Goal: Task Accomplishment & Management: Manage account settings

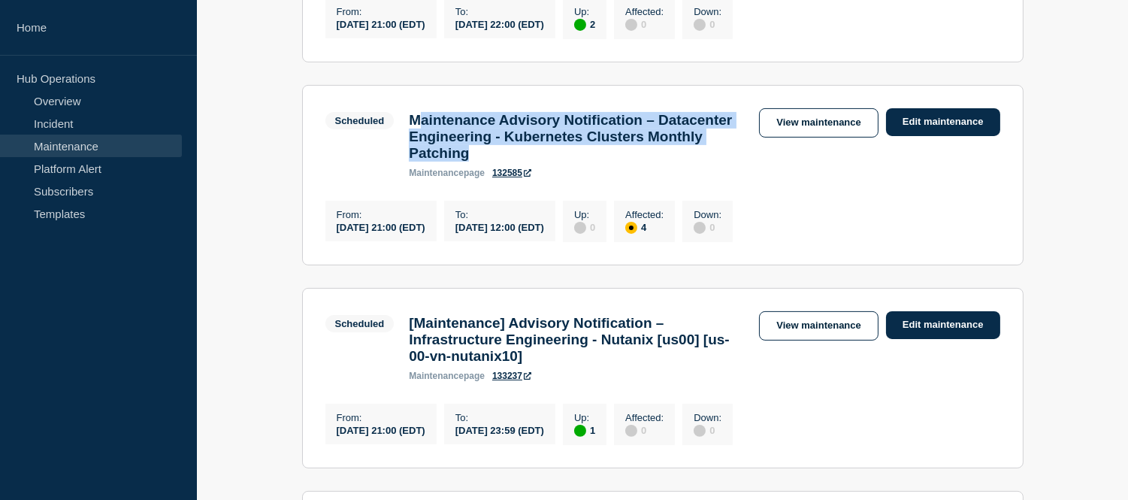
scroll to position [835, 0]
click at [116, 148] on link "Maintenance" at bounding box center [91, 146] width 182 height 23
click at [105, 129] on link "Incident" at bounding box center [91, 123] width 182 height 23
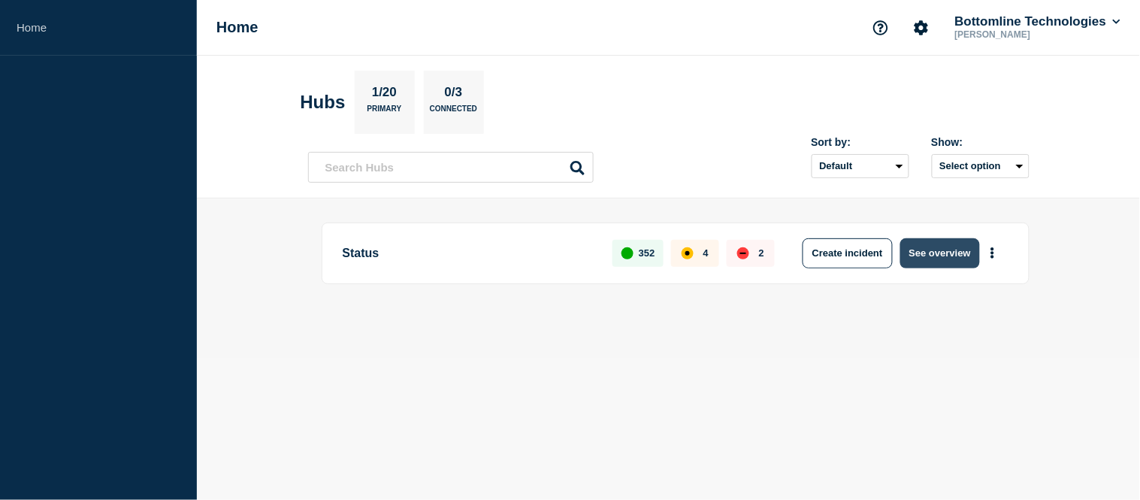
click at [942, 254] on button "See overview" at bounding box center [940, 253] width 80 height 30
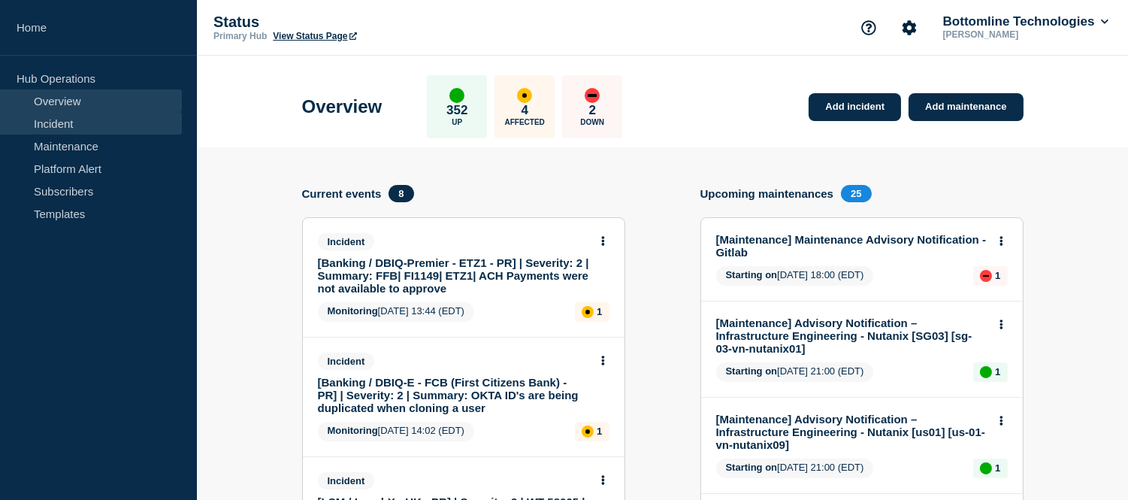
click at [55, 129] on link "Incident" at bounding box center [91, 123] width 182 height 23
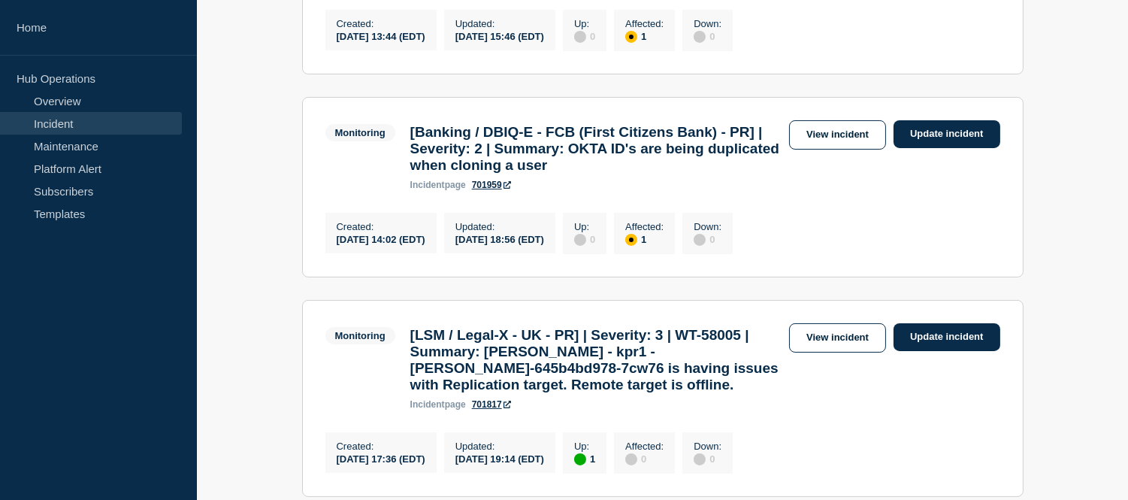
scroll to position [584, 0]
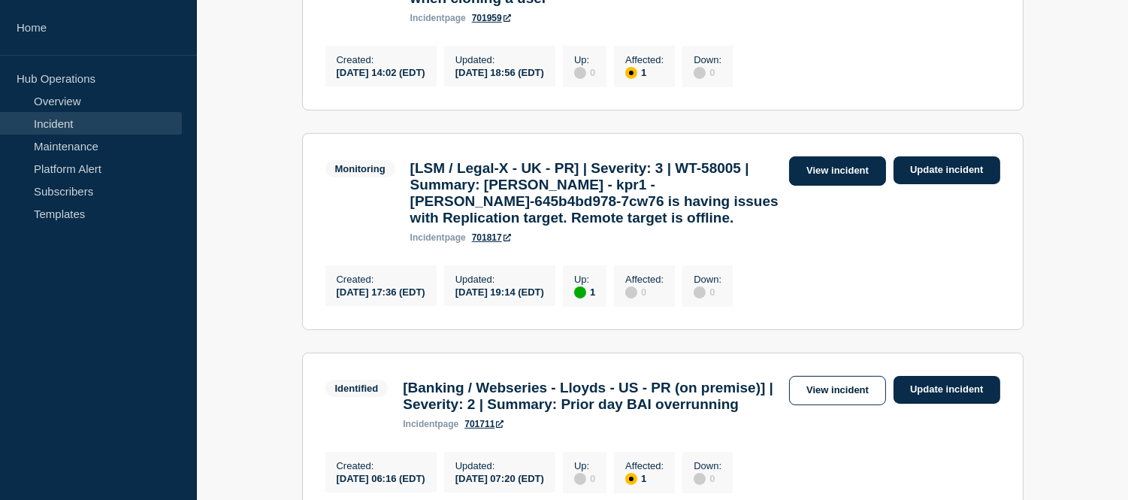
click at [858, 186] on link "View incident" at bounding box center [837, 170] width 97 height 29
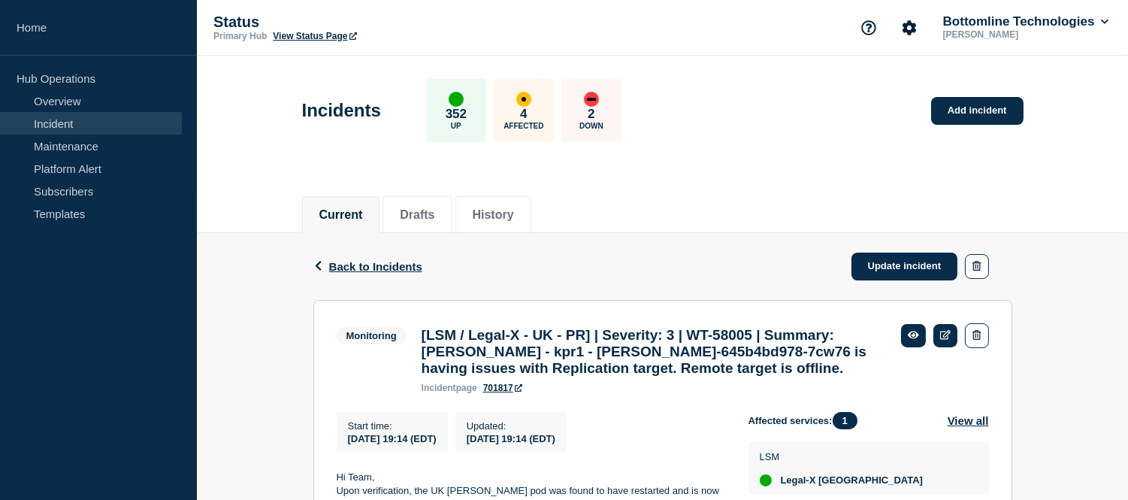
scroll to position [83, 0]
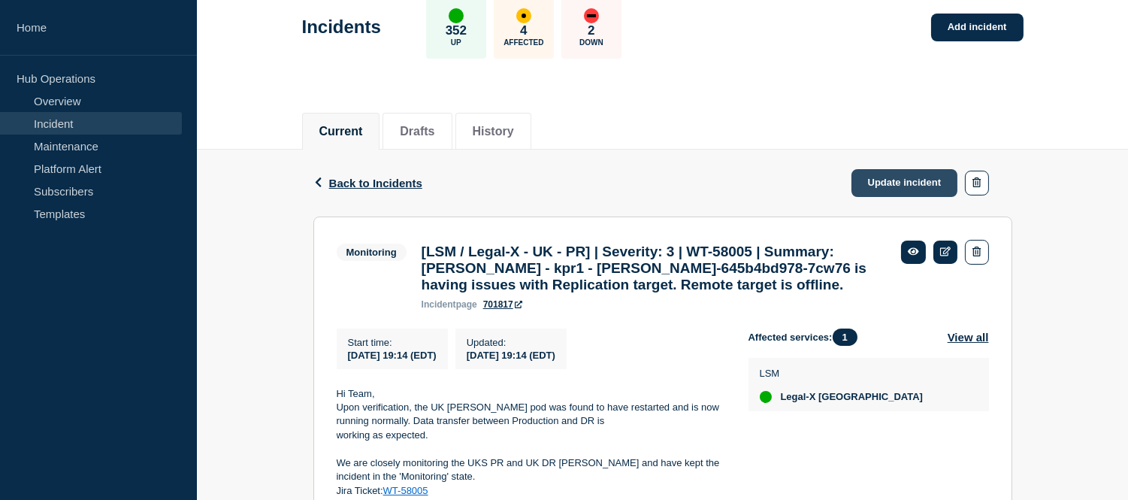
click at [868, 180] on link "Update incident" at bounding box center [905, 183] width 107 height 28
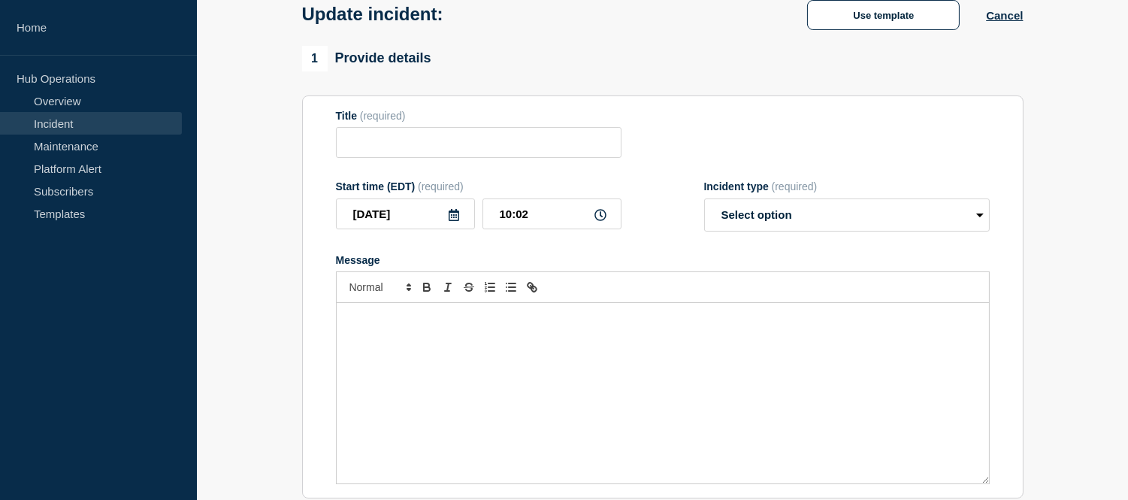
type input "[LSM / Legal-X - UK - PR] | Severity: 3 | WT-58005 | Summary: [PERSON_NAME] - k…"
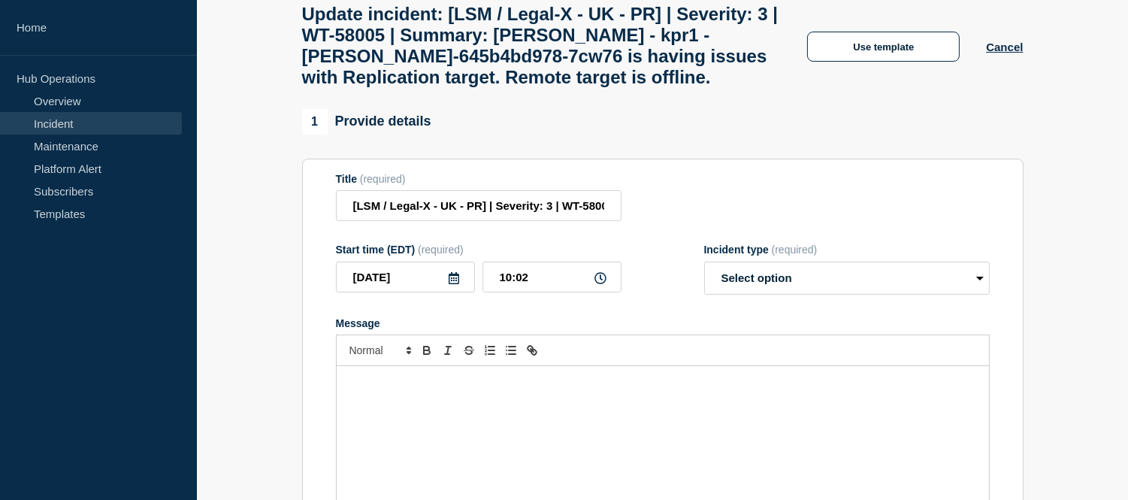
scroll to position [250, 0]
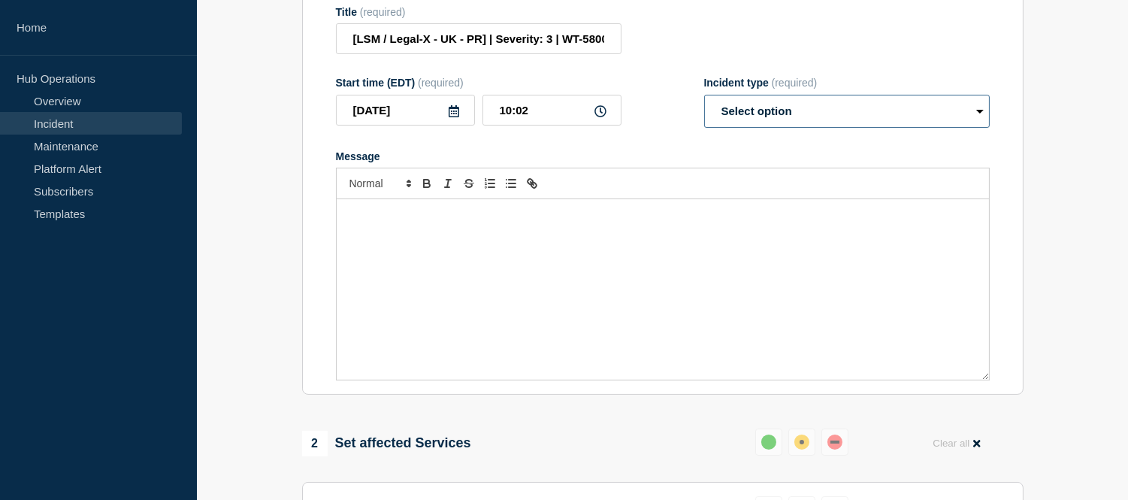
click at [791, 128] on select "Select option Investigating Identified Monitoring Resolved" at bounding box center [847, 111] width 286 height 33
select select "resolved"
click at [704, 113] on select "Select option Investigating Identified Monitoring Resolved" at bounding box center [847, 111] width 286 height 33
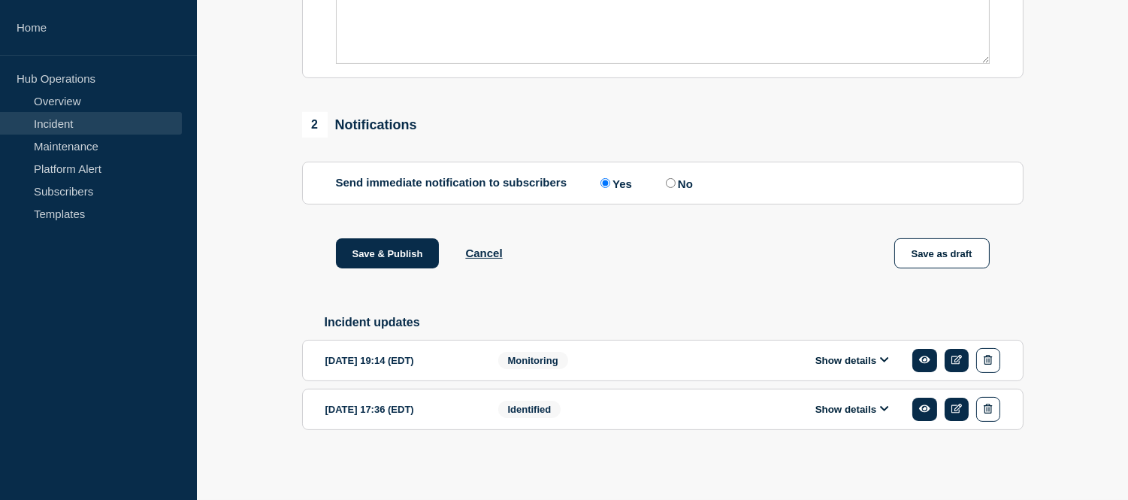
scroll to position [588, 0]
click at [830, 358] on button "Show details" at bounding box center [852, 360] width 83 height 13
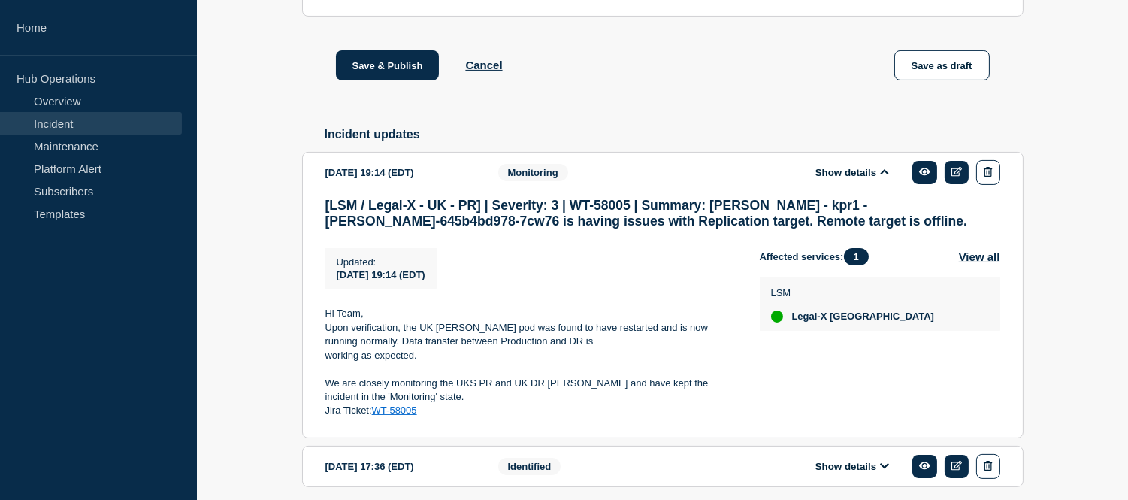
scroll to position [834, 0]
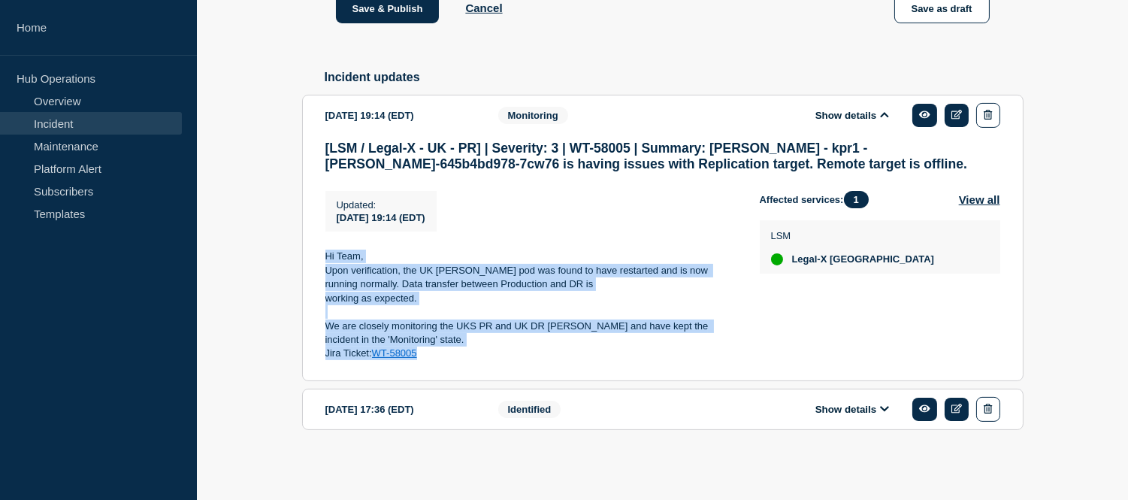
drag, startPoint x: 326, startPoint y: 252, endPoint x: 445, endPoint y: 354, distance: 156.7
click at [445, 354] on div "Hi Team, Upon verification, the UK [PERSON_NAME] pod was found to have restarte…" at bounding box center [530, 305] width 410 height 111
copy div "Hi Team, Upon verification, the UK [PERSON_NAME] pod was found to have restarte…"
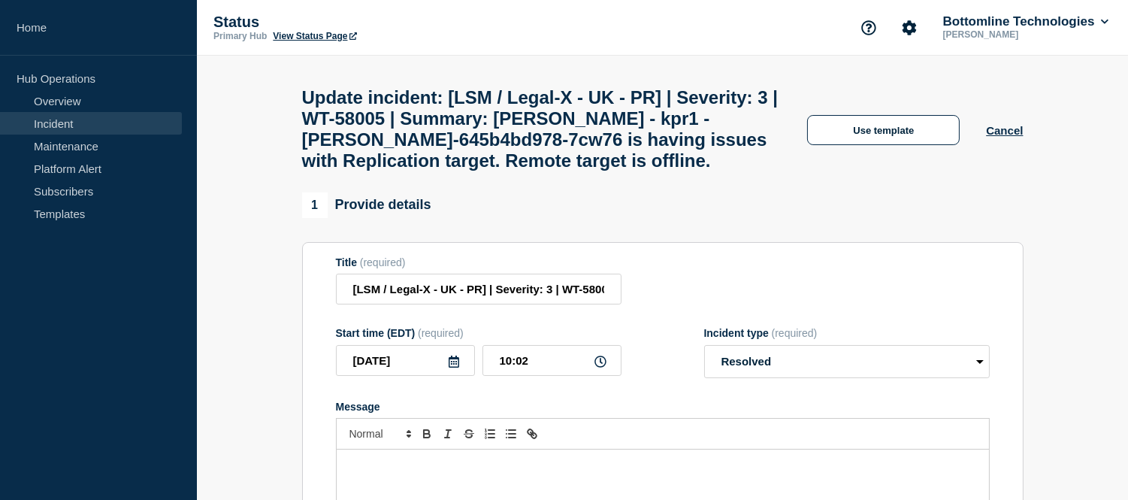
scroll to position [250, 0]
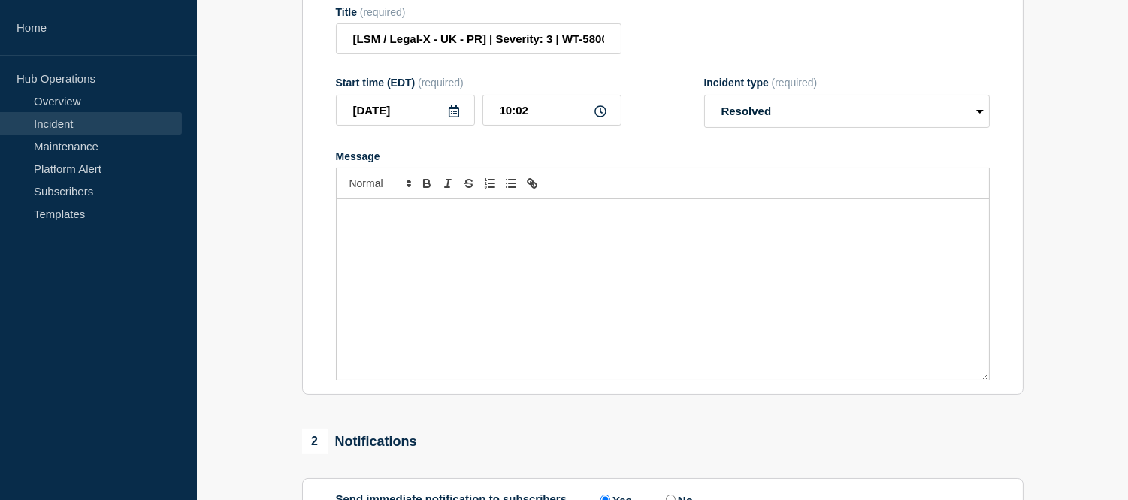
click at [424, 242] on div "Message" at bounding box center [663, 289] width 652 height 180
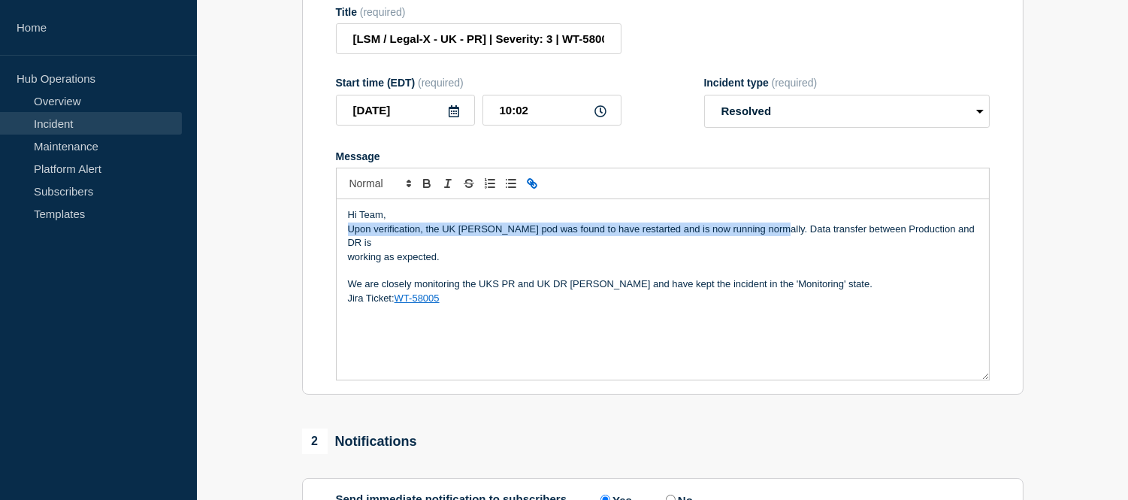
drag, startPoint x: 770, startPoint y: 247, endPoint x: 349, endPoint y: 247, distance: 421.6
click at [349, 247] on p "Upon verification, the UK [PERSON_NAME] pod was found to have restarted and is …" at bounding box center [663, 236] width 630 height 28
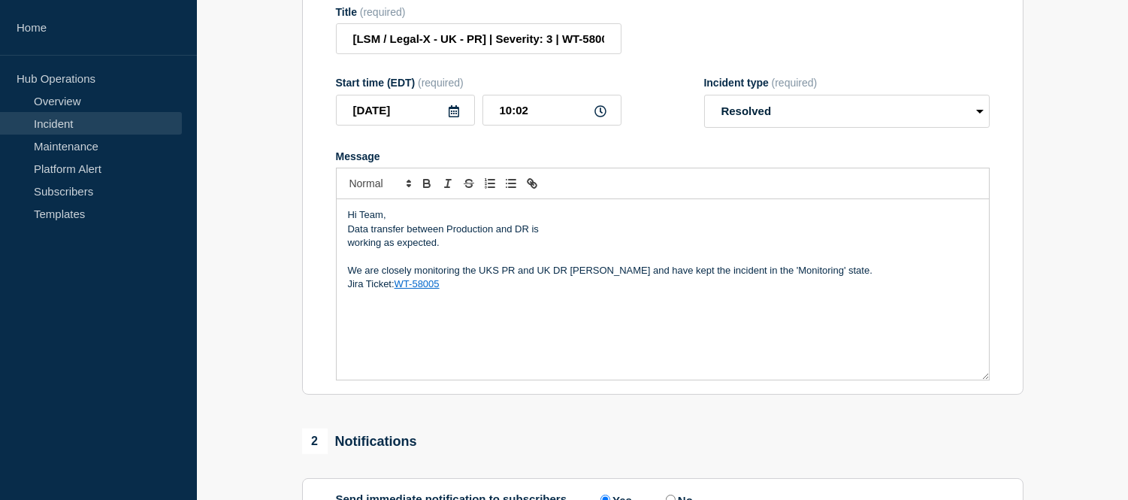
click at [549, 236] on p "Data transfer between Production and DR is" at bounding box center [663, 229] width 630 height 14
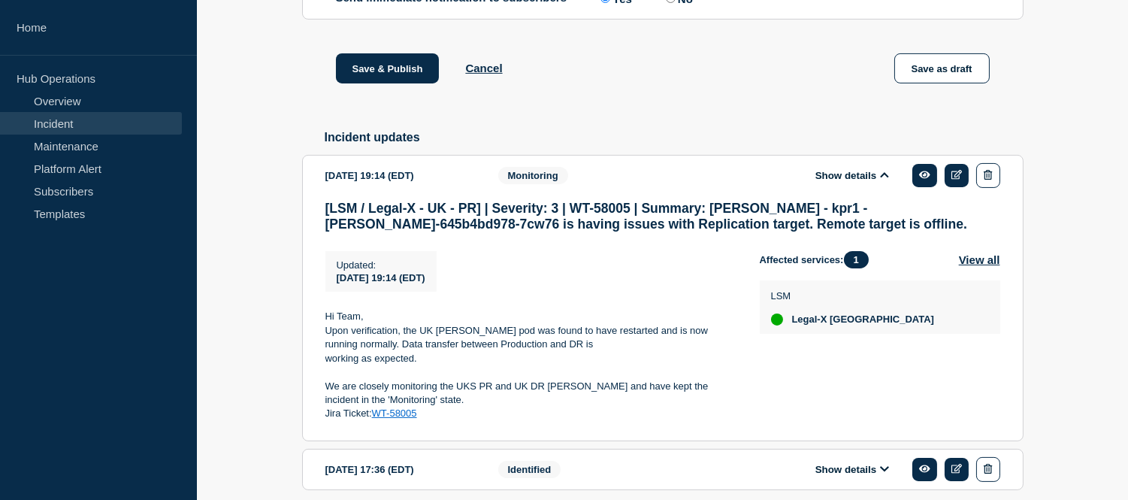
scroll to position [834, 0]
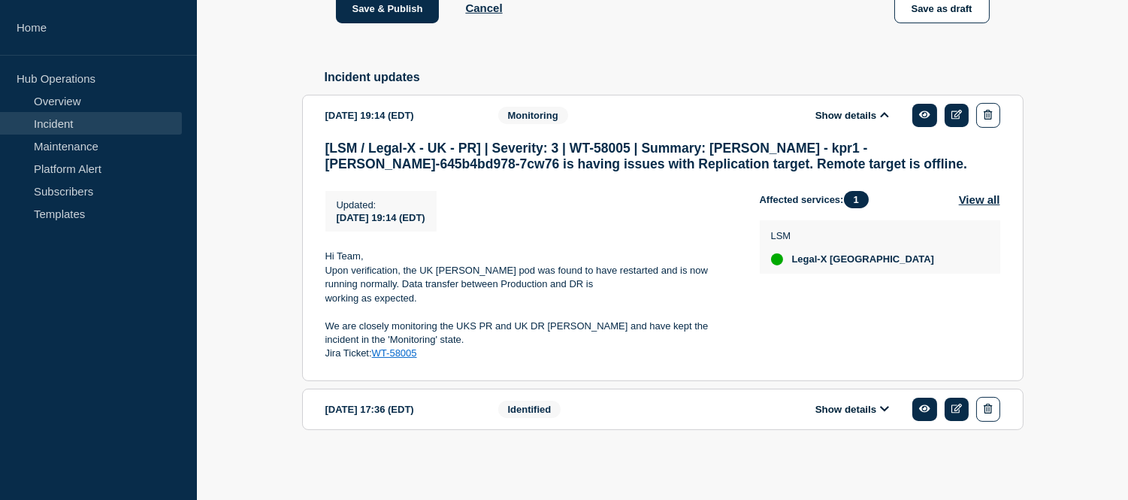
click at [854, 410] on button "Show details" at bounding box center [852, 409] width 83 height 13
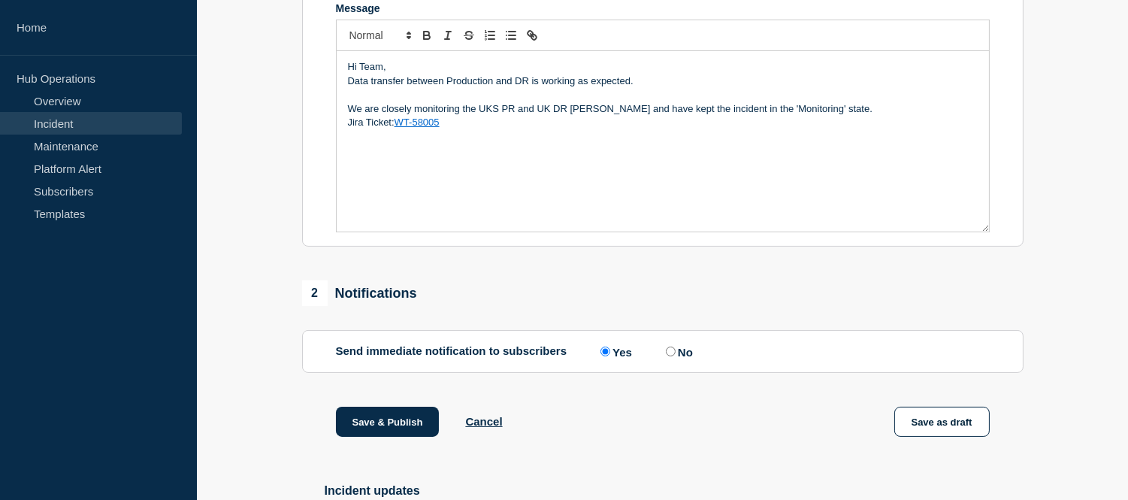
scroll to position [314, 0]
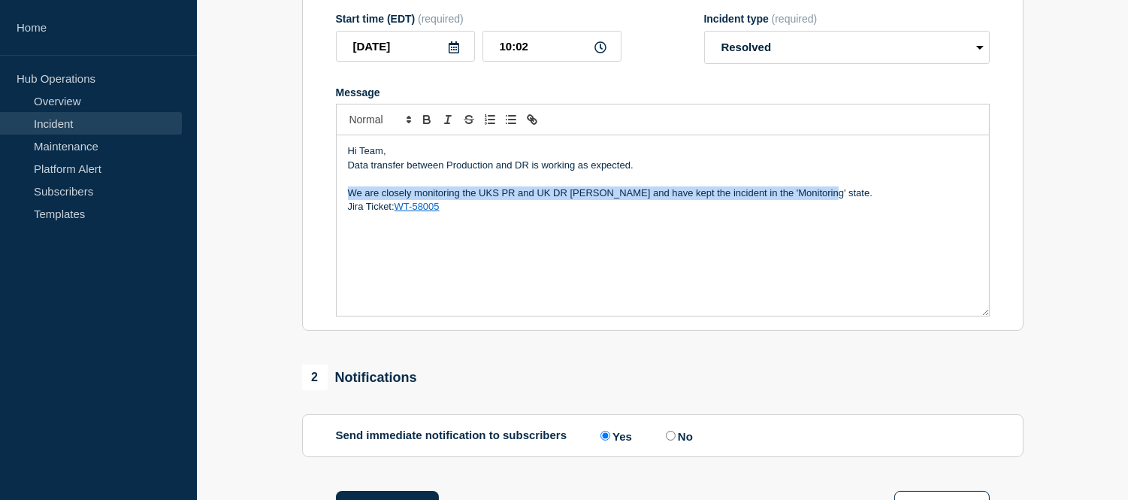
drag, startPoint x: 817, startPoint y: 205, endPoint x: 343, endPoint y: 206, distance: 473.5
click at [343, 206] on div "Hi Team, Data transfer between Production and DR is working as expected. We are…" at bounding box center [663, 225] width 652 height 180
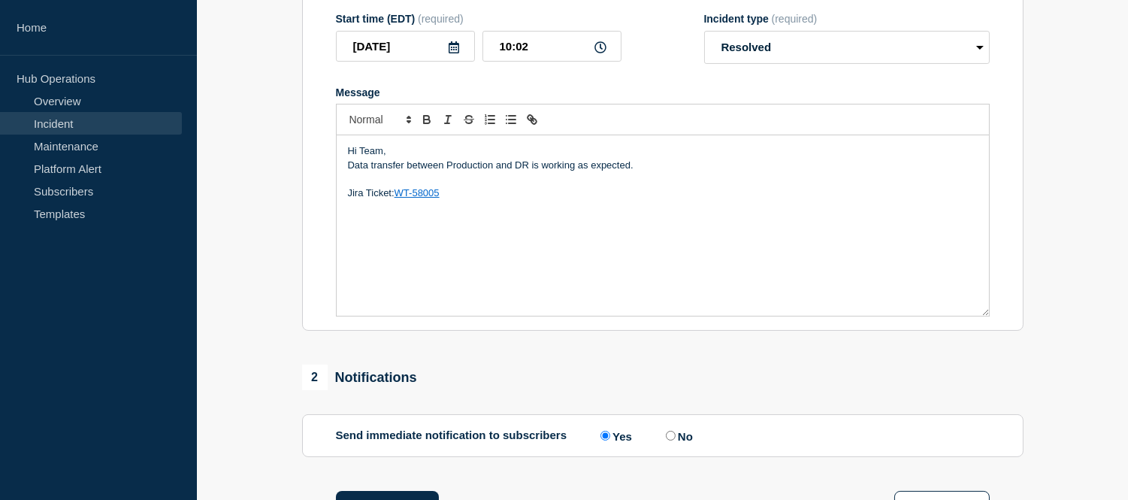
scroll to position [147, 0]
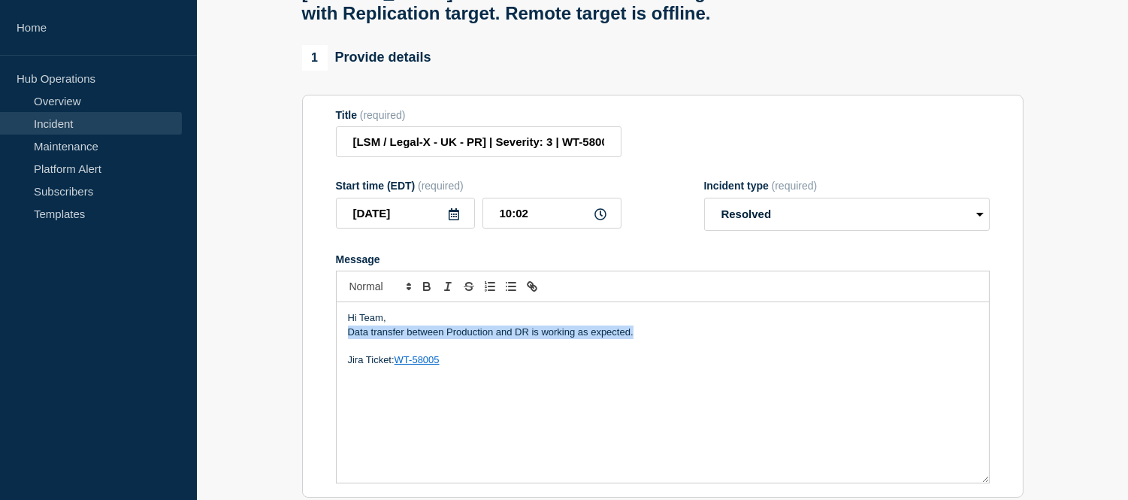
drag, startPoint x: 643, startPoint y: 343, endPoint x: 350, endPoint y: 346, distance: 293.1
click at [350, 339] on p "Data transfer between Production and DR is working as expected." at bounding box center [663, 332] width 630 height 14
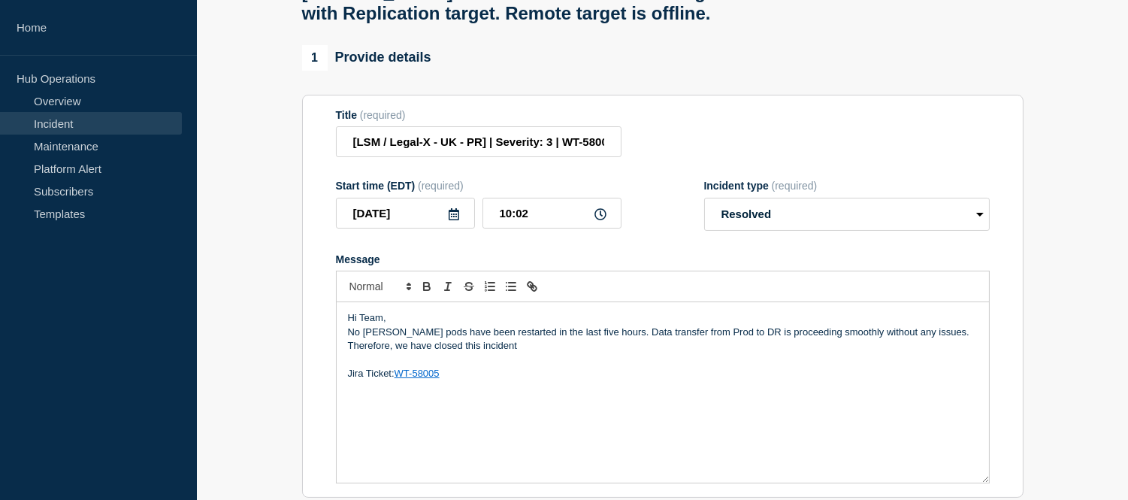
click at [397, 325] on p "Hi Team," at bounding box center [663, 318] width 630 height 14
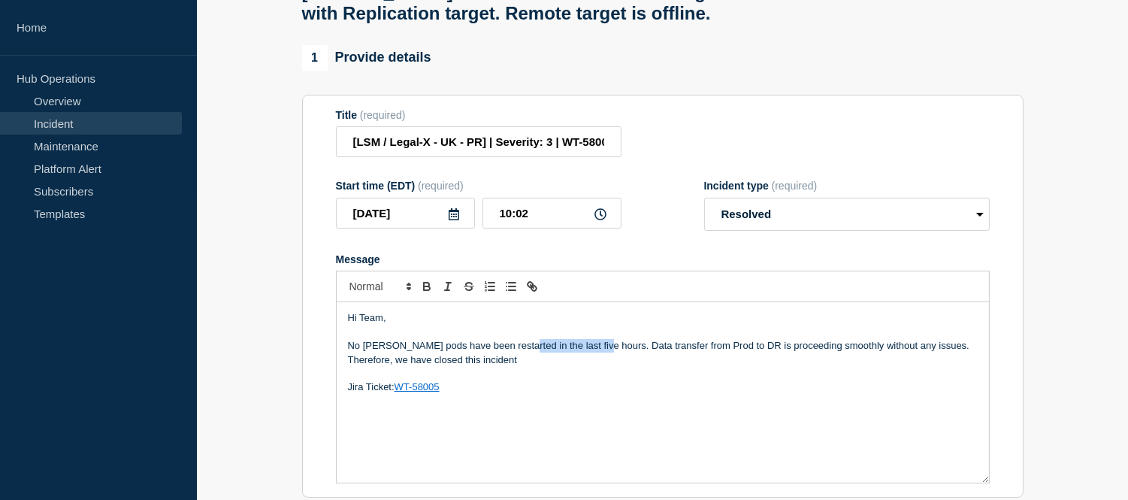
drag, startPoint x: 594, startPoint y: 365, endPoint x: 515, endPoint y: 364, distance: 78.9
click at [515, 364] on p "No MinIO pods have been restarted in the last five hours. Data transfer from Pr…" at bounding box center [663, 353] width 630 height 28
click at [624, 363] on p "No MinIO pods have been restarted recently. Data transfer from Prod to DR is pr…" at bounding box center [663, 353] width 630 height 28
click at [878, 362] on p "No MinIO pods have been restarted recently. Data transfer from UK Prod to DR is…" at bounding box center [663, 353] width 630 height 28
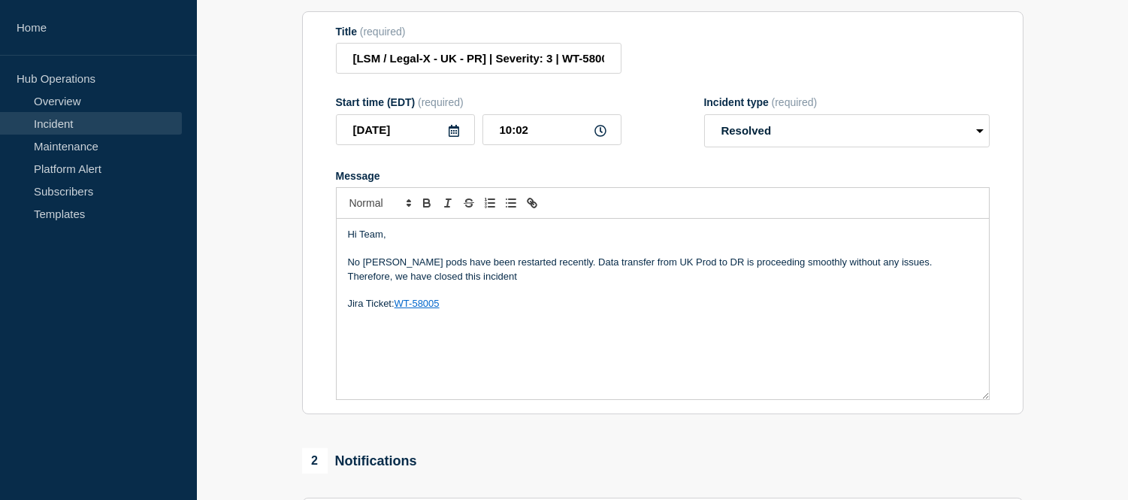
click at [523, 283] on p "Therefore, we have closed this incident" at bounding box center [663, 277] width 630 height 14
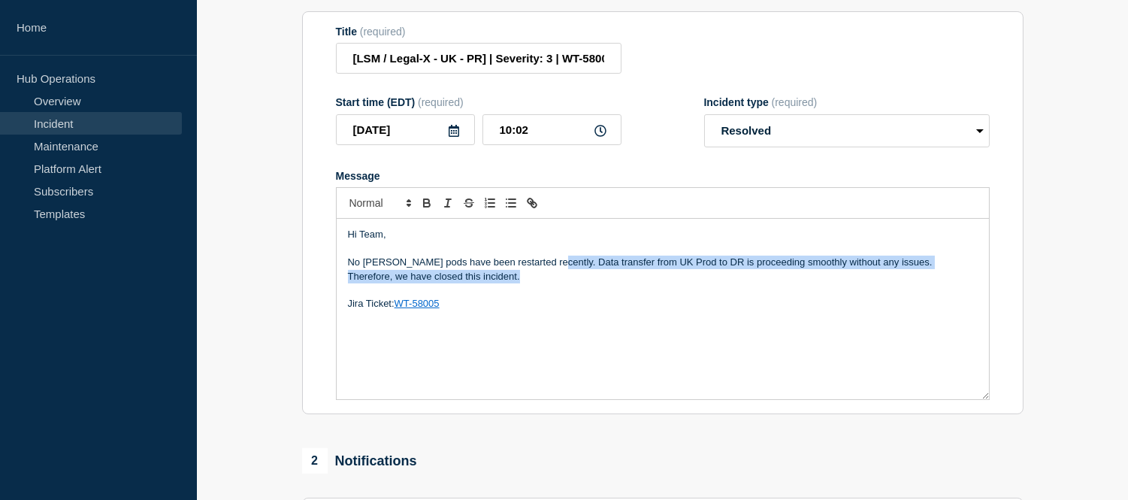
drag, startPoint x: 546, startPoint y: 273, endPoint x: 567, endPoint y: 295, distance: 30.8
click at [567, 295] on div "Hi Team, No MinIO pods have been restarted recently. Data transfer from UK Prod…" at bounding box center [663, 309] width 652 height 180
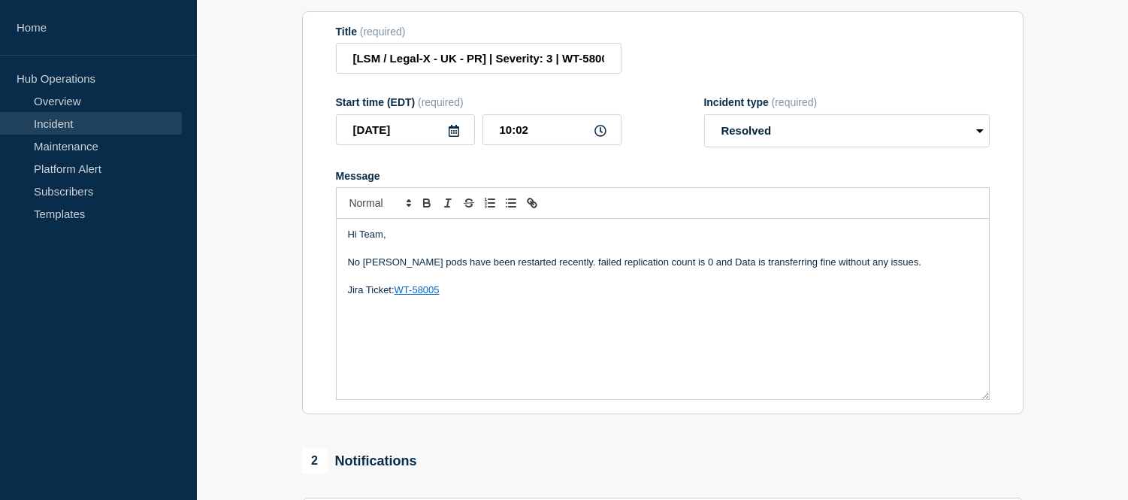
click at [544, 269] on p "No MinIO pods have been restarted recently. failed replication count is 0 and D…" at bounding box center [663, 263] width 630 height 14
drag, startPoint x: 372, startPoint y: 274, endPoint x: 876, endPoint y: 280, distance: 504.3
click at [876, 269] on p "No MinIO pods have been restarted recently. Failed replication count is 0 and D…" at bounding box center [663, 263] width 630 height 14
drag, startPoint x: 522, startPoint y: 293, endPoint x: 354, endPoint y: 289, distance: 168.4
click at [354, 283] on p "Therefore, we have closed this incident." at bounding box center [663, 277] width 630 height 14
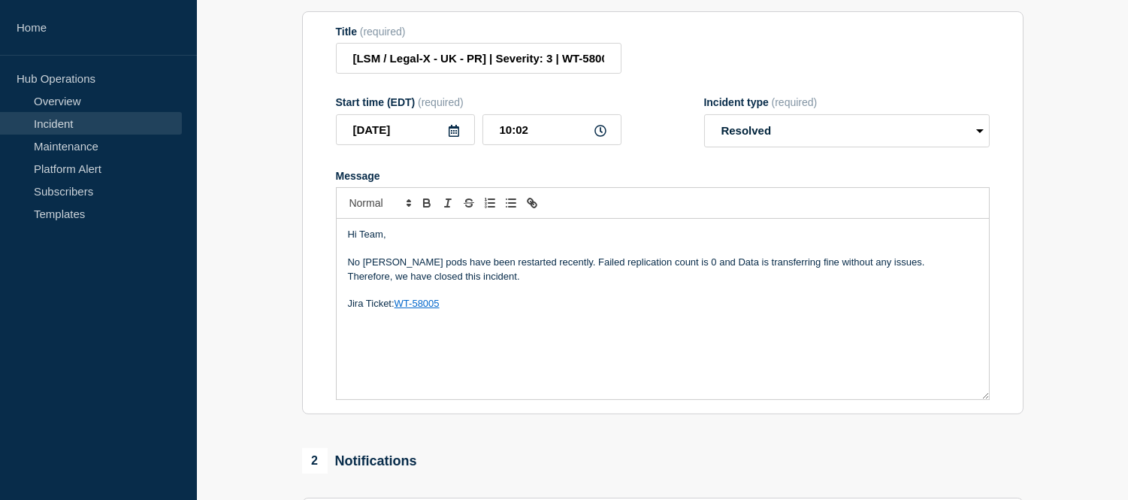
click at [543, 269] on p "No MinIO pods have been restarted recently. Failed replication count is 0 and D…" at bounding box center [663, 263] width 630 height 14
click at [749, 281] on p "No MinIO pods have been restarted recently. We are unable to view Failed replic…" at bounding box center [663, 270] width 630 height 28
click at [830, 269] on p "No MinIO pods have been restarted recently. We are unable to view Failed replic…" at bounding box center [663, 263] width 630 height 14
click at [852, 269] on p "No MinIO pods have been restarted recently. We are unable to view Failed replic…" at bounding box center [663, 263] width 630 height 14
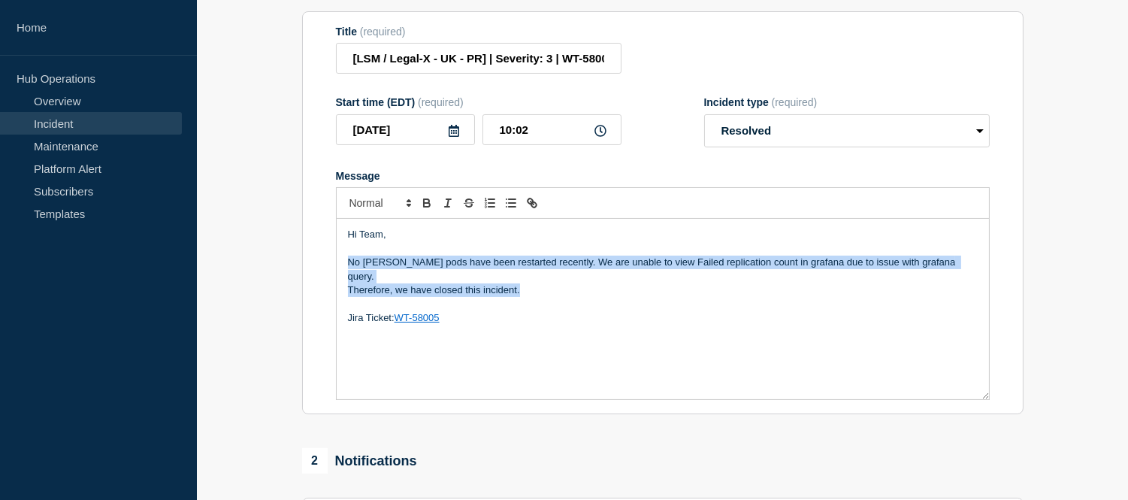
drag, startPoint x: 550, startPoint y: 290, endPoint x: 343, endPoint y: 278, distance: 207.0
click at [343, 278] on div "Hi Team, No MinIO pods have been restarted recently. We are unable to view Fail…" at bounding box center [663, 309] width 652 height 180
copy div "No MinIO pods have been restarted recently. We are unable to view Failed replic…"
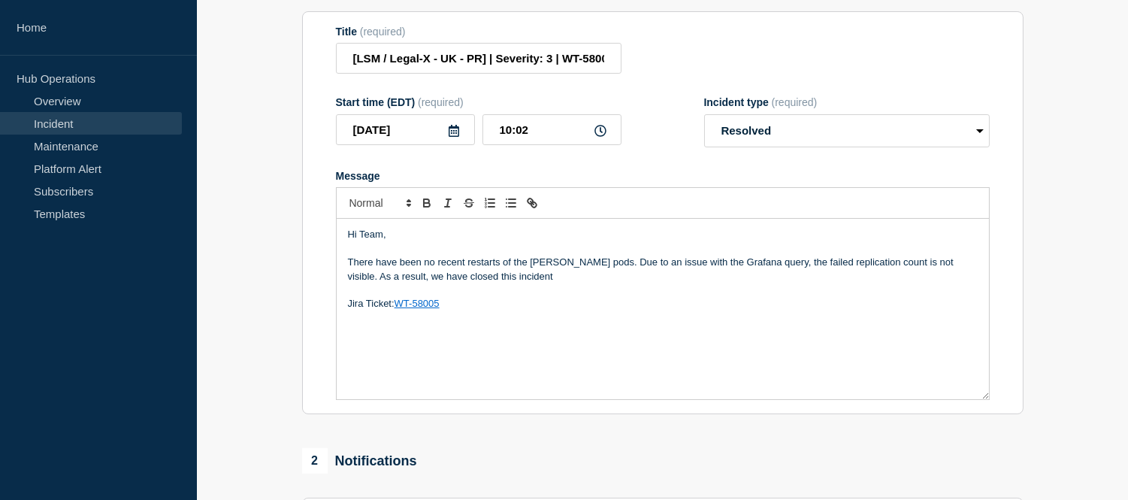
scroll to position [314, 0]
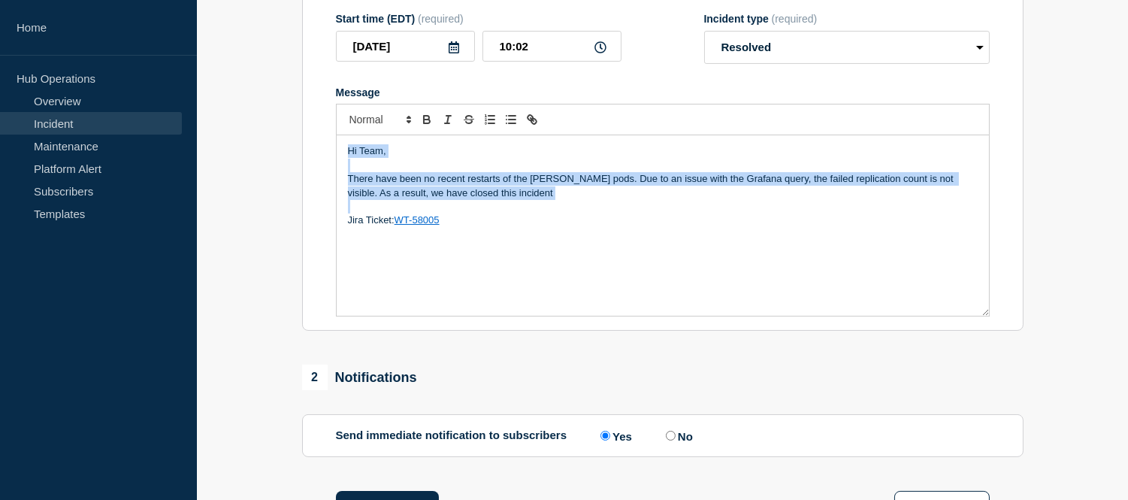
drag, startPoint x: 494, startPoint y: 216, endPoint x: 347, endPoint y: 173, distance: 152.9
click at [347, 173] on div "Hi Team, There have been no recent restarts of the MinIO pods. Due to an issue …" at bounding box center [663, 225] width 652 height 180
copy div "Hi Team, There have been no recent restarts of the MinIO pods. Due to an issue …"
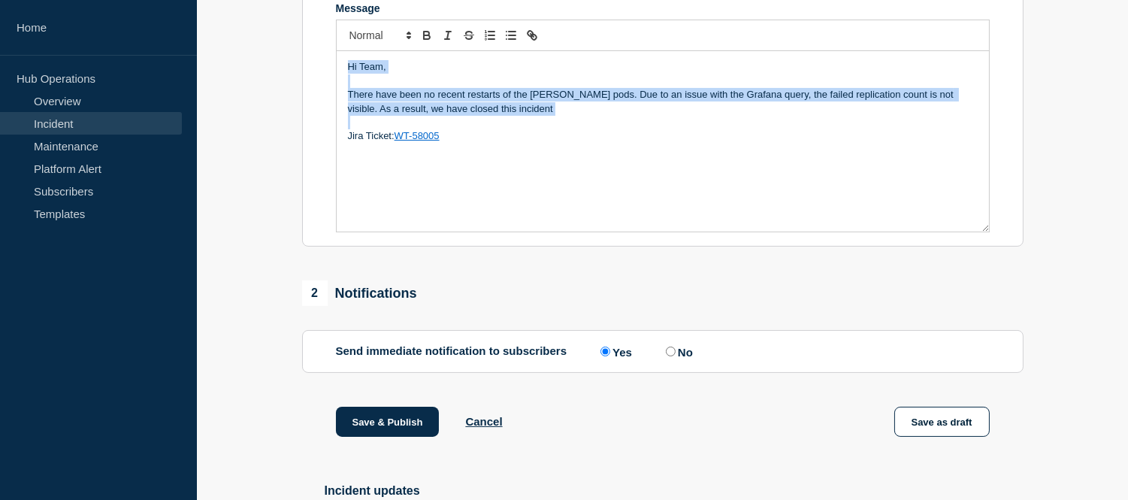
scroll to position [649, 0]
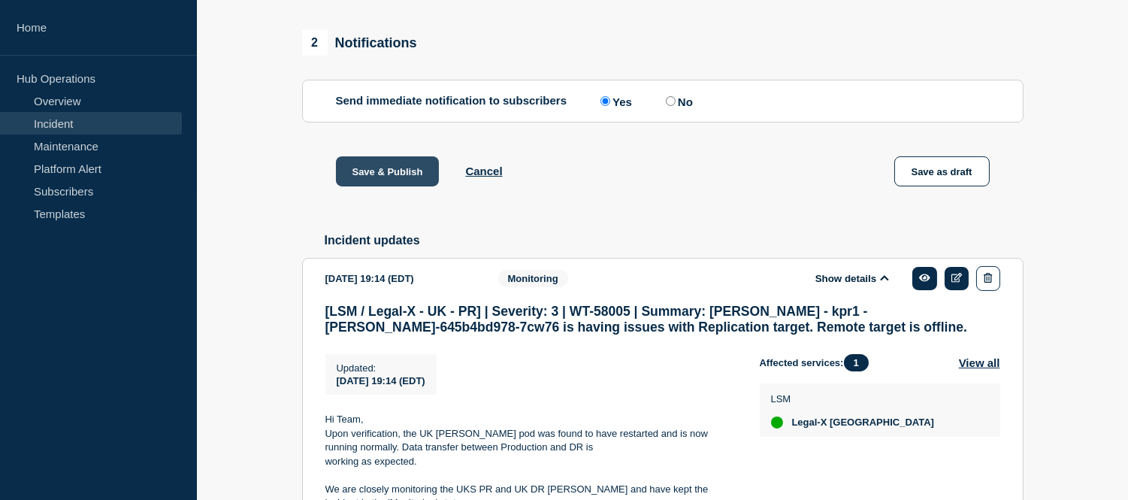
click at [404, 186] on button "Save & Publish" at bounding box center [388, 171] width 104 height 30
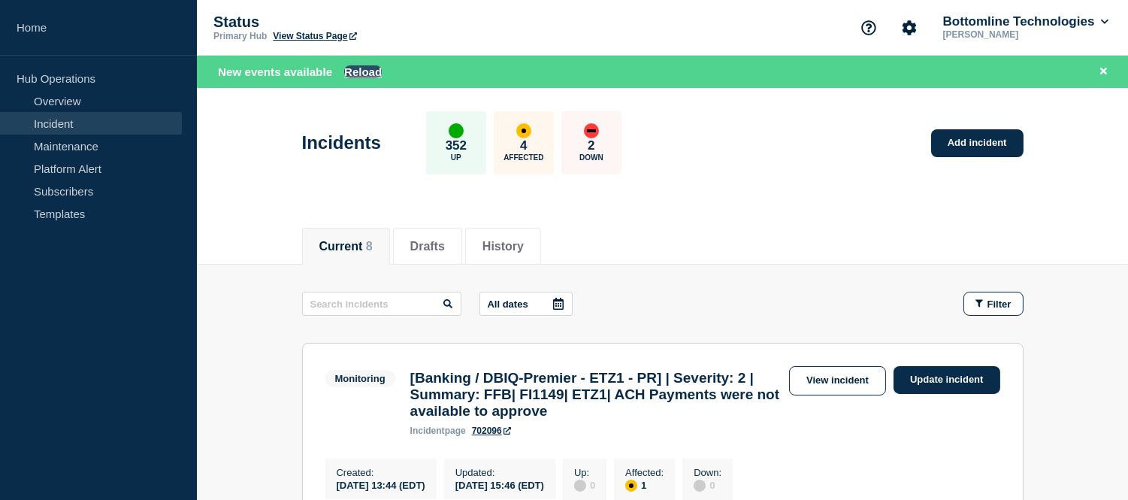
click at [353, 77] on button "Reload" at bounding box center [363, 71] width 38 height 13
click at [113, 122] on link "Incident" at bounding box center [91, 123] width 182 height 23
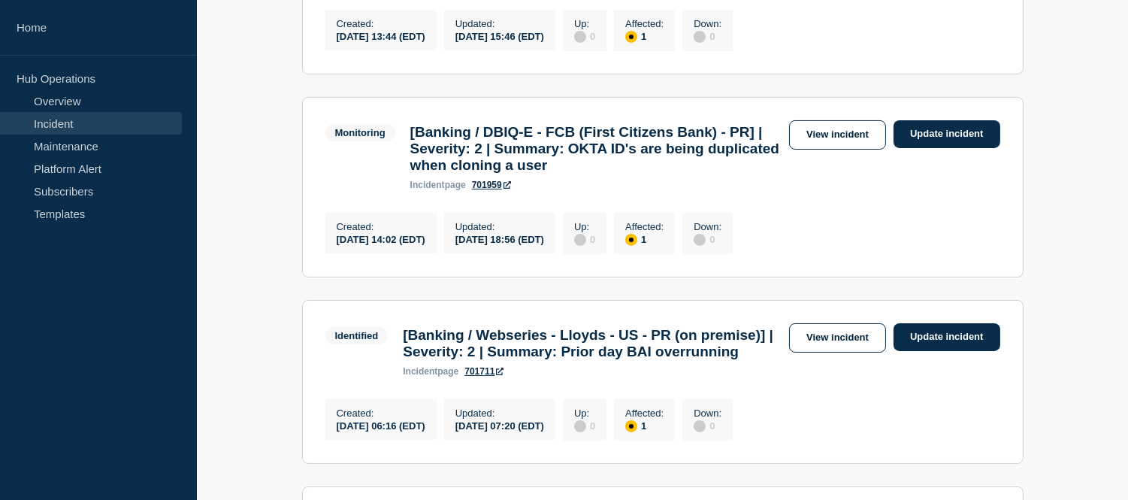
scroll to position [167, 0]
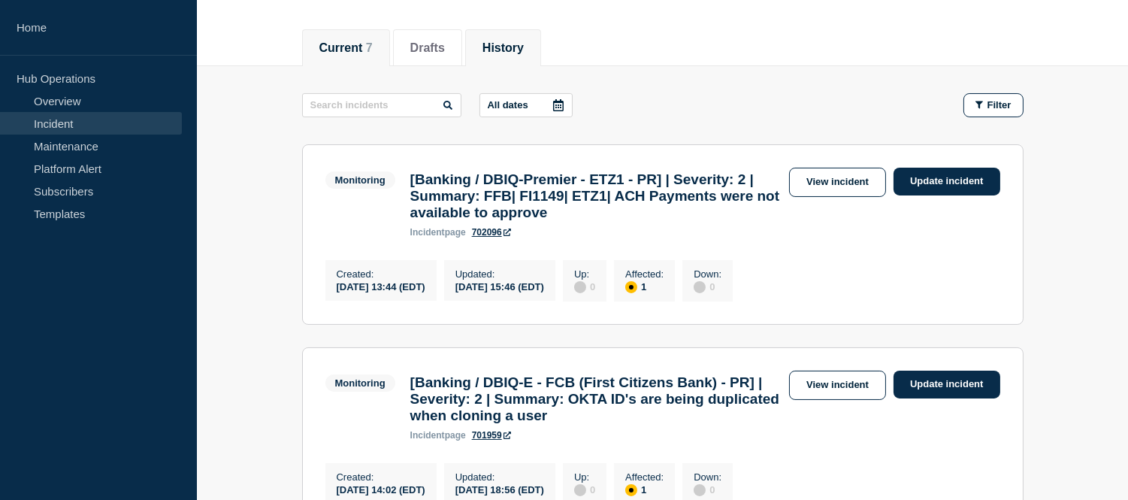
click at [497, 41] on button "History" at bounding box center [503, 48] width 41 height 14
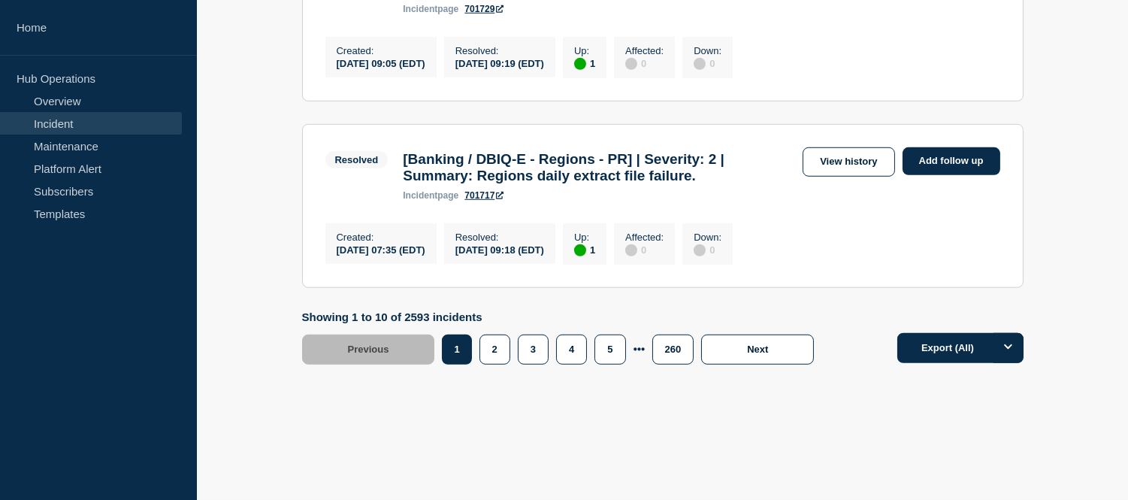
scroll to position [2128, 0]
click at [487, 352] on button "2" at bounding box center [495, 349] width 31 height 30
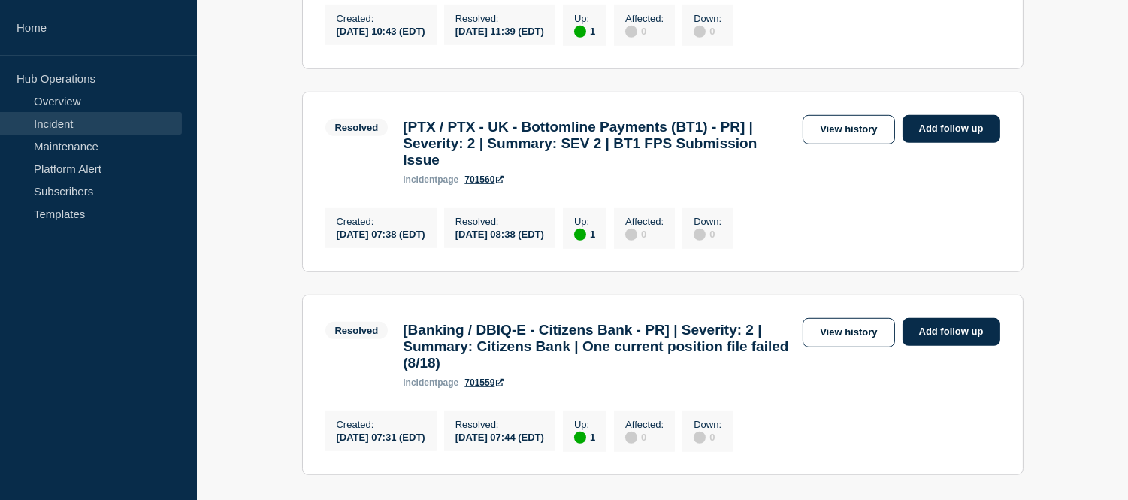
scroll to position [2128, 0]
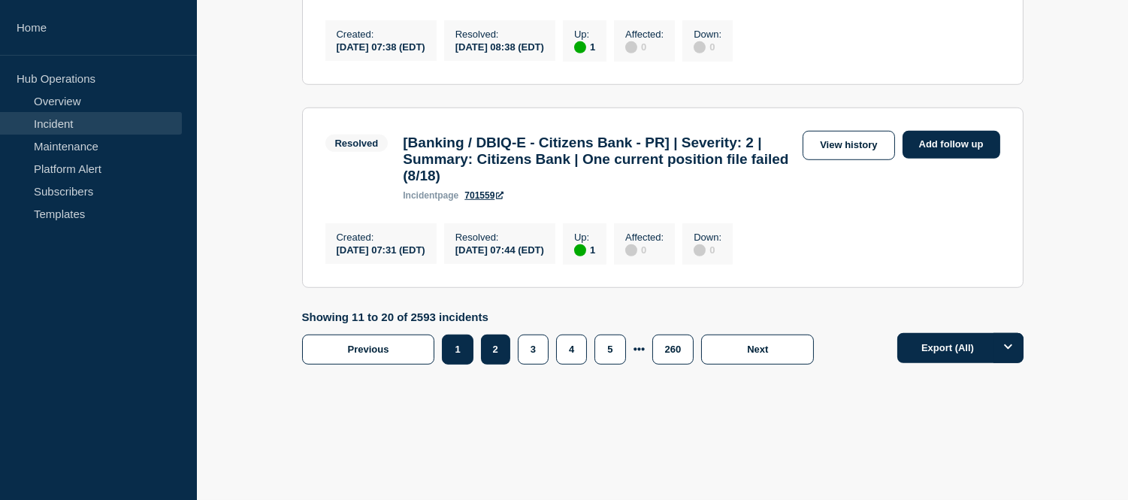
click at [461, 349] on button "1" at bounding box center [457, 349] width 31 height 30
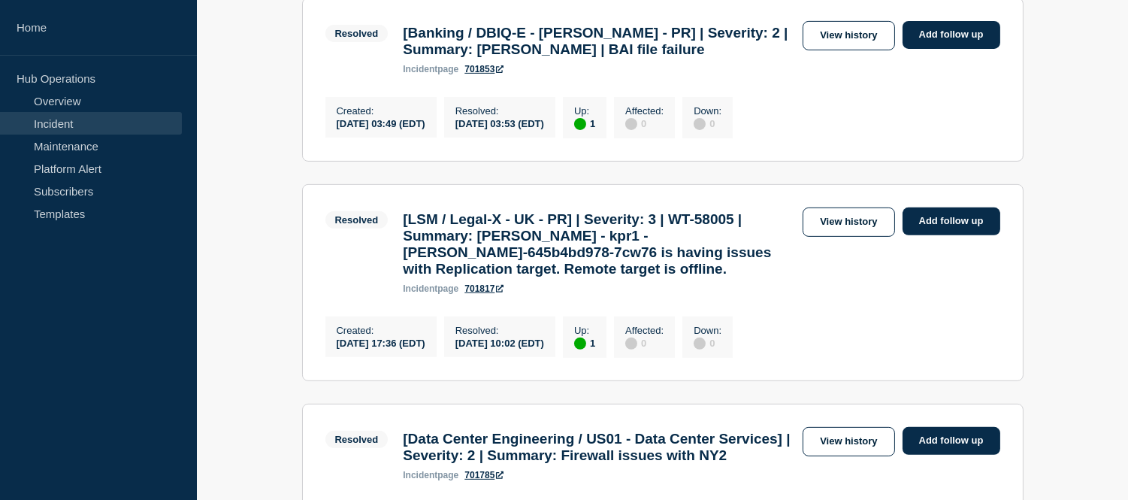
scroll to position [1293, 0]
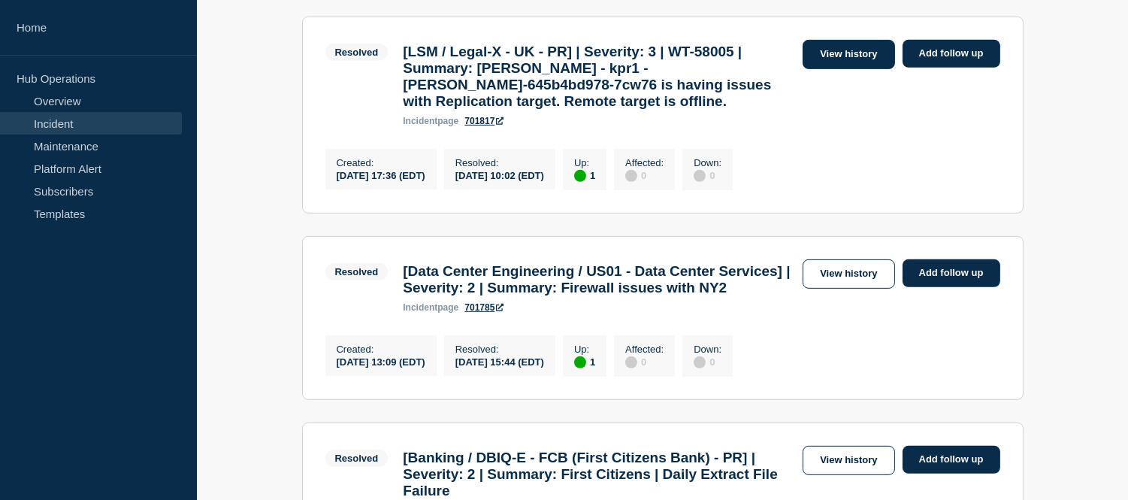
click at [840, 69] on link "View history" at bounding box center [849, 54] width 92 height 29
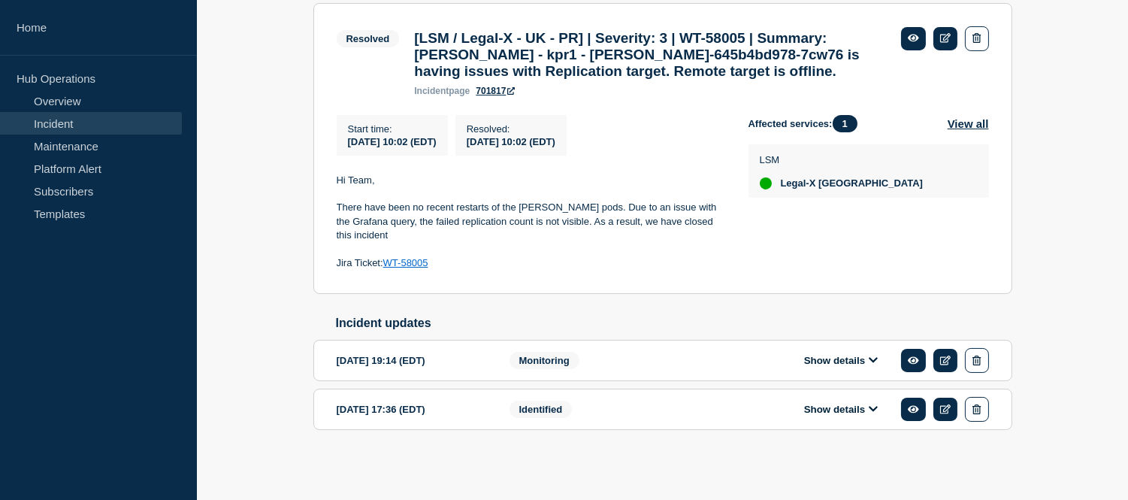
scroll to position [214, 0]
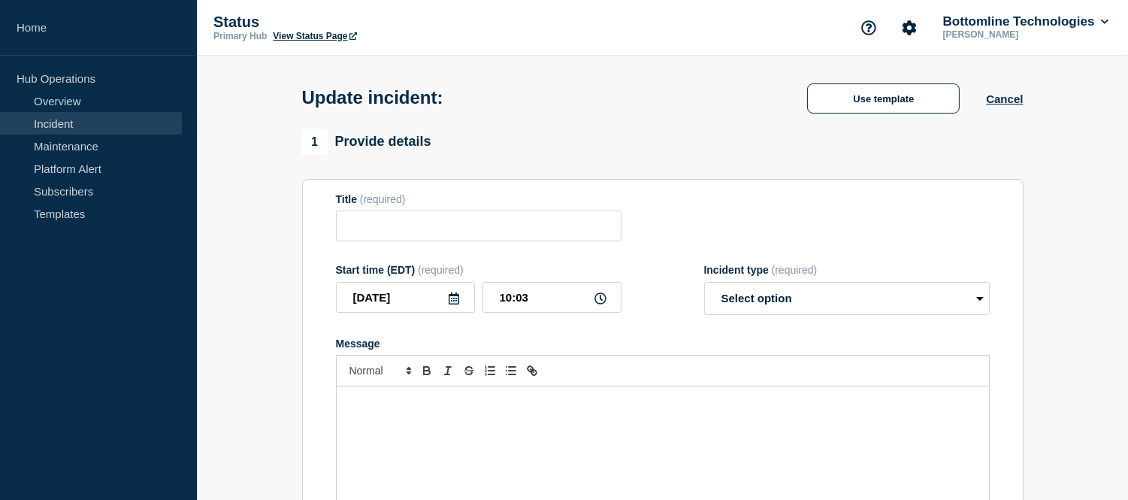
type input "[LSM / Legal-X - UK - PR] | Severity: 3 | WT-58005 | Summary: [PERSON_NAME] - k…"
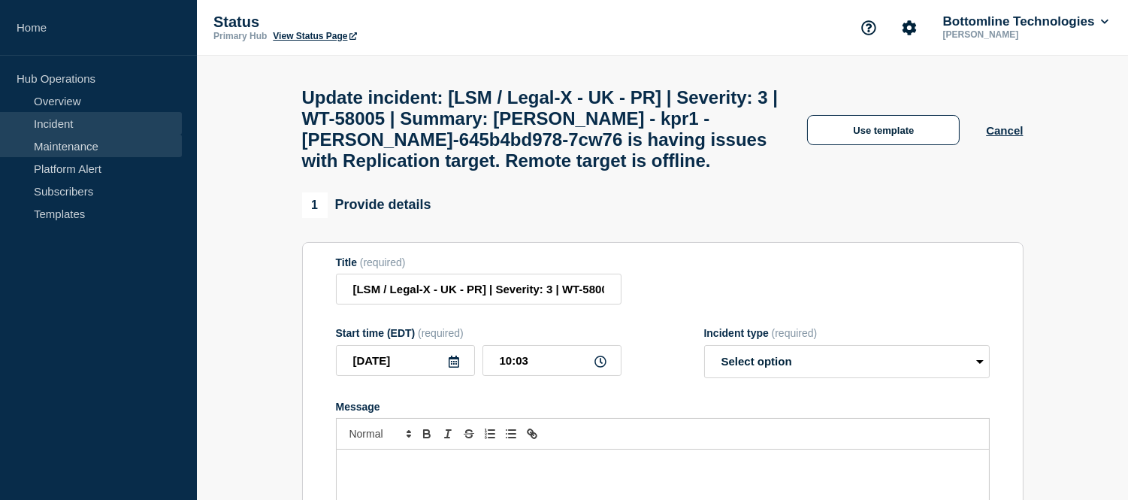
click at [80, 137] on link "Maintenance" at bounding box center [91, 146] width 182 height 23
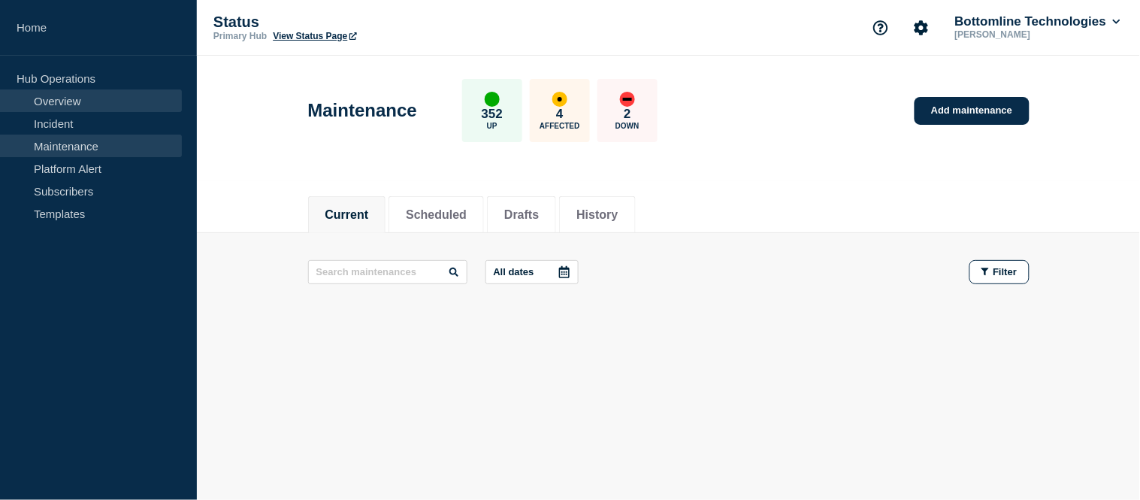
click at [80, 108] on link "Overview" at bounding box center [91, 100] width 182 height 23
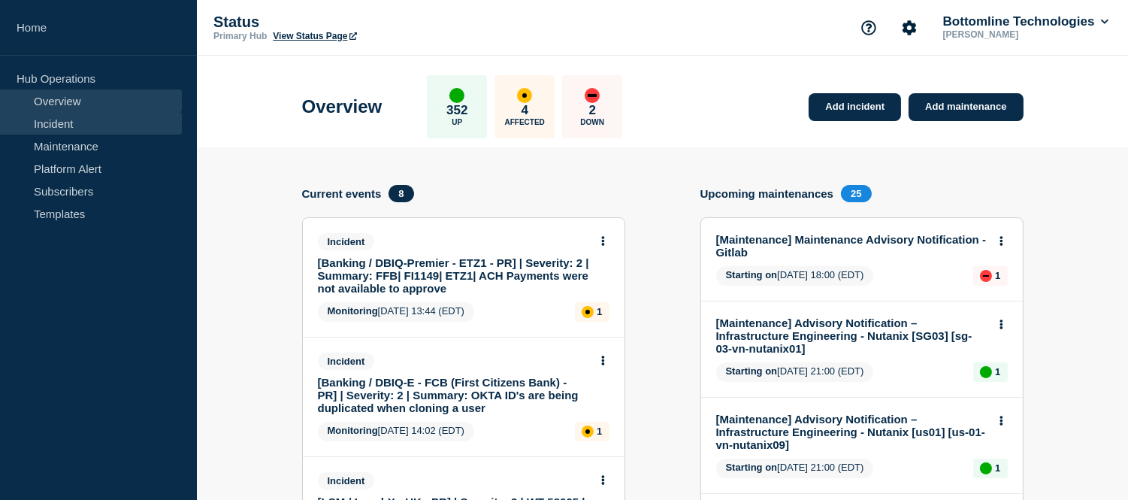
click at [79, 118] on link "Incident" at bounding box center [91, 123] width 182 height 23
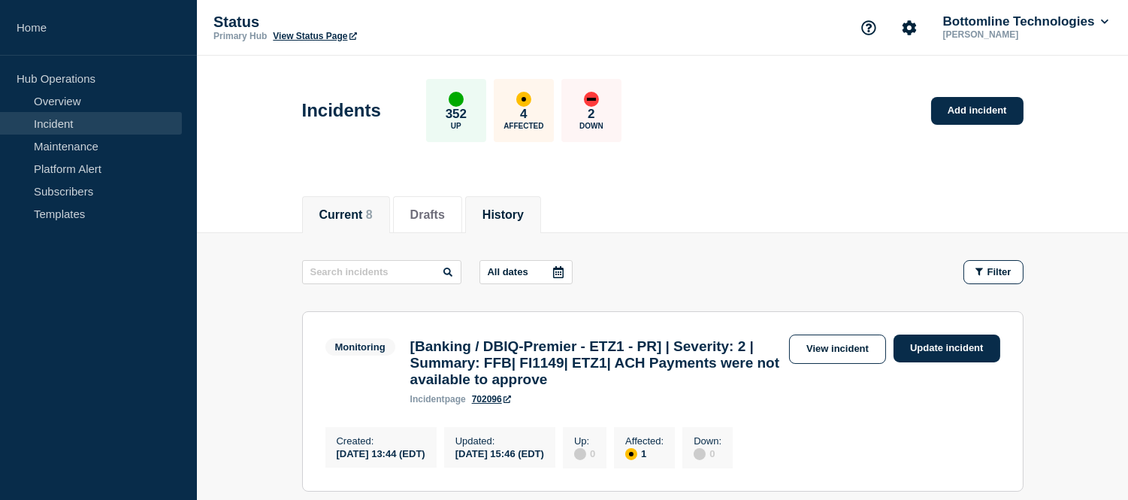
click at [521, 212] on button "History" at bounding box center [503, 215] width 41 height 14
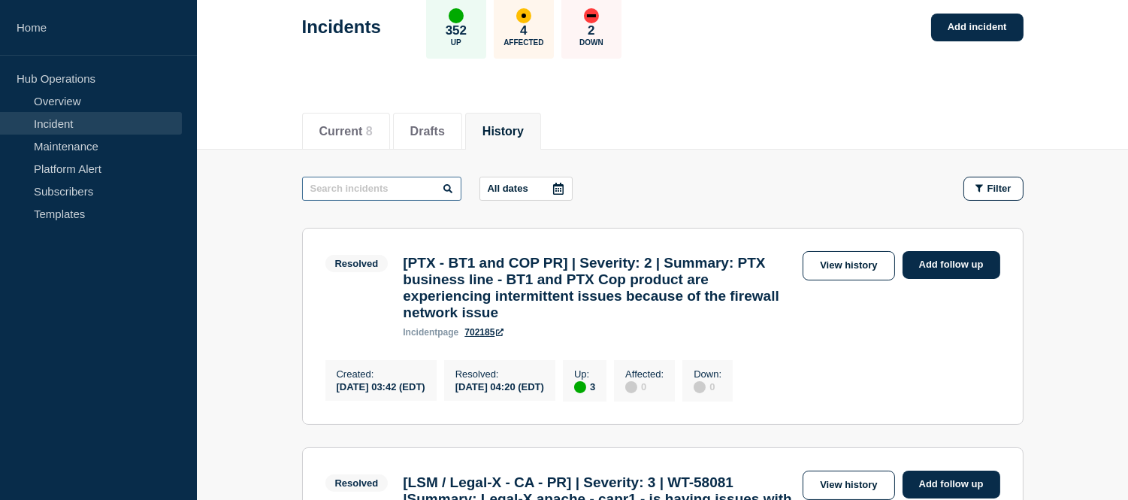
click at [404, 186] on input "text" at bounding box center [381, 189] width 159 height 24
type input "minio"
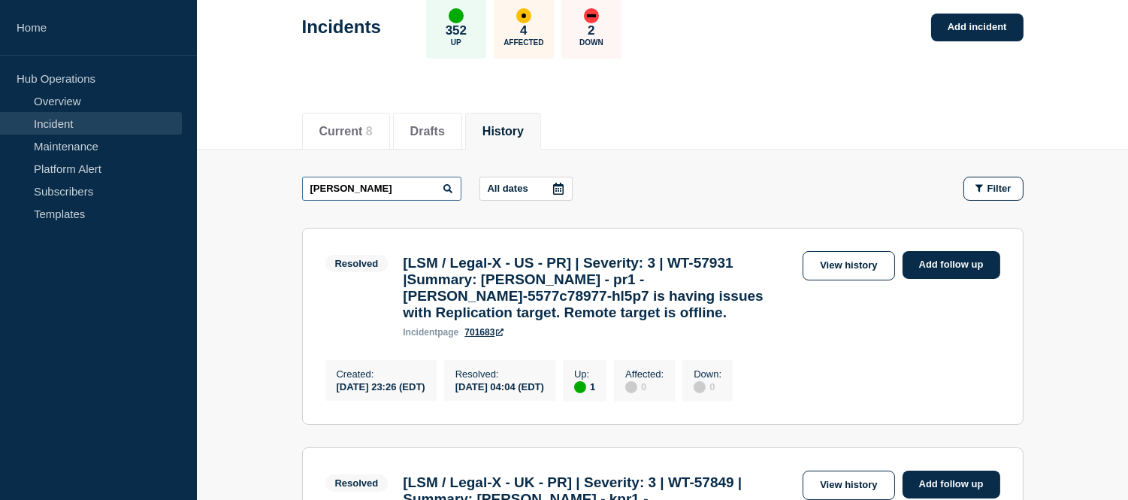
scroll to position [167, 0]
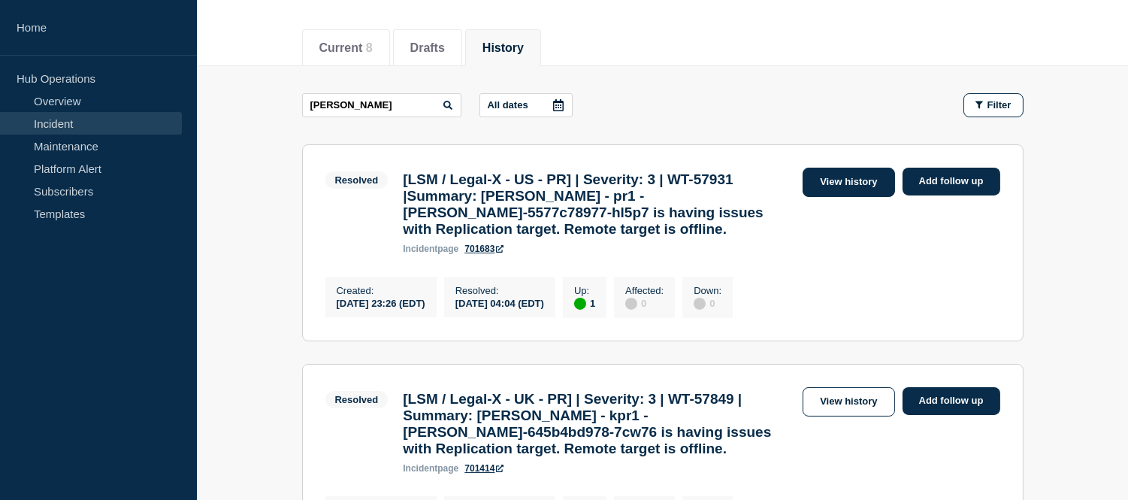
click at [839, 182] on link "View history" at bounding box center [849, 182] width 92 height 29
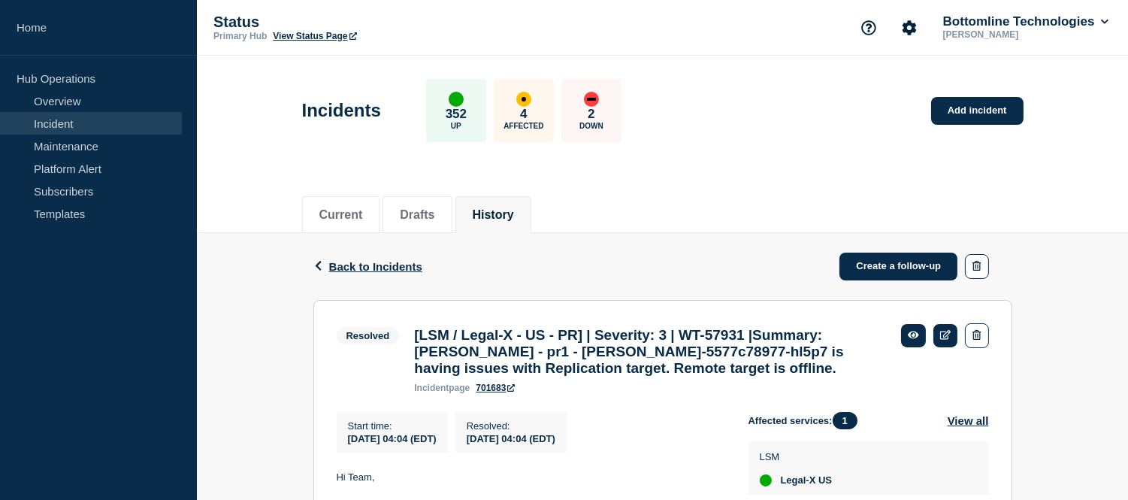
scroll to position [250, 0]
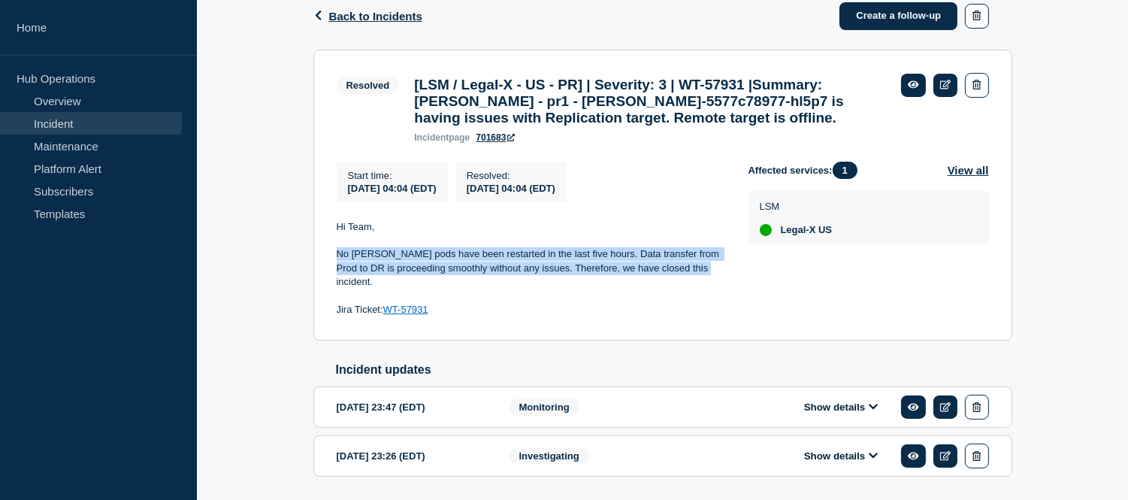
drag, startPoint x: 339, startPoint y: 265, endPoint x: 694, endPoint y: 280, distance: 355.0
click at [694, 280] on p "No MinIO pods have been restarted in the last five hours. Data transfer from Pr…" at bounding box center [531, 267] width 388 height 41
copy p "No [PERSON_NAME] pods have been restarted in the last five hours. Data transfer…"
click at [355, 16] on span "Back to Incidents" at bounding box center [375, 16] width 93 height 13
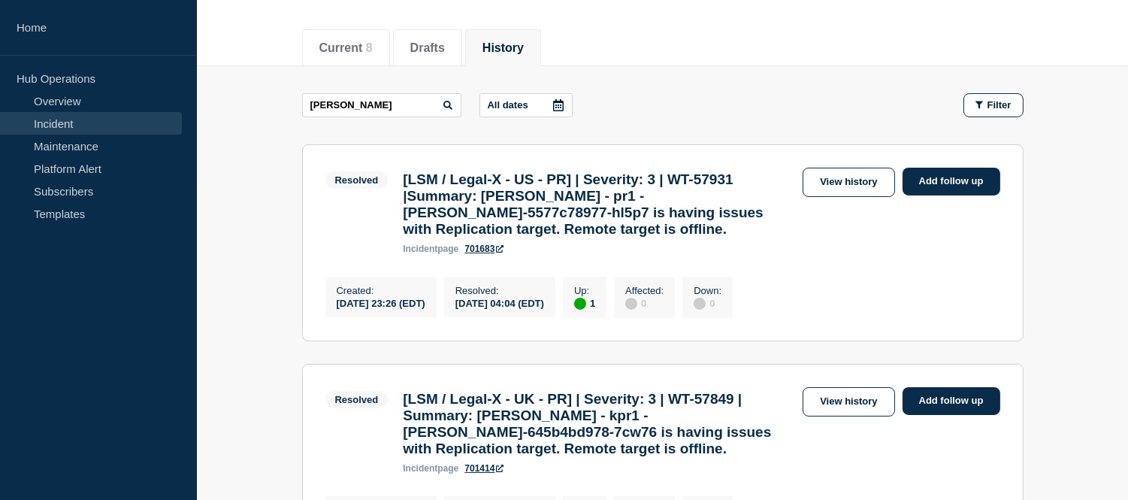
scroll to position [250, 0]
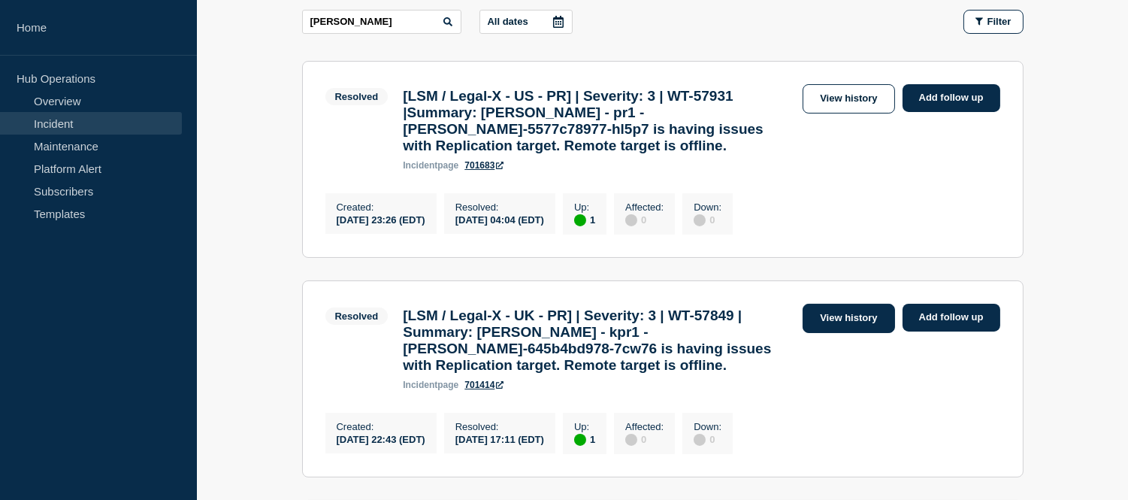
click at [853, 329] on link "View history" at bounding box center [849, 318] width 92 height 29
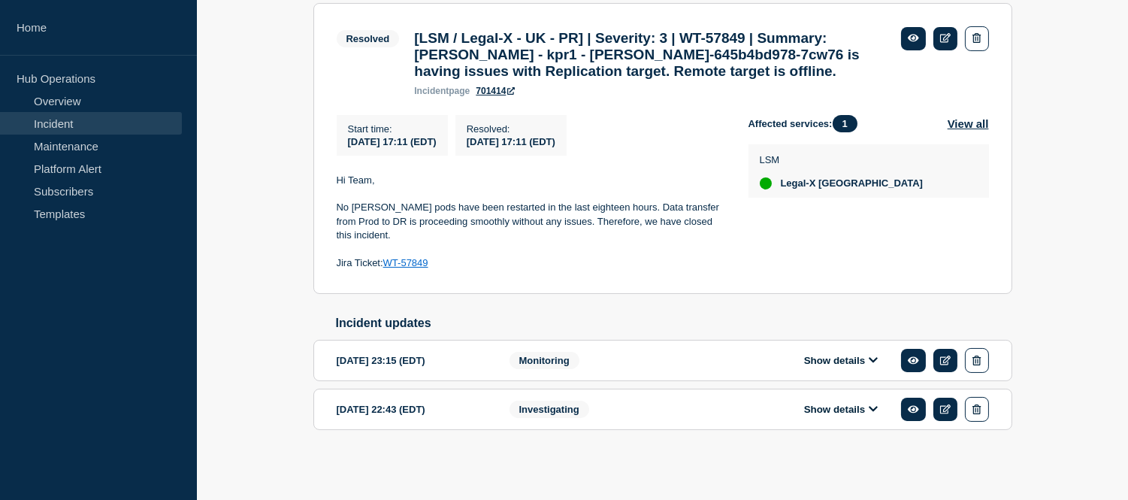
scroll to position [47, 0]
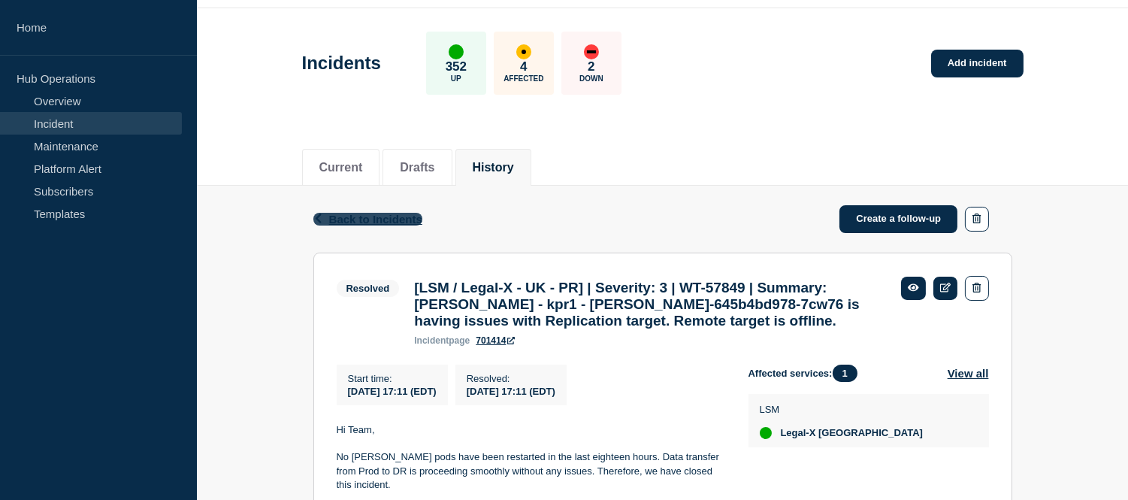
click at [371, 213] on span "Back to Incidents" at bounding box center [375, 219] width 93 height 13
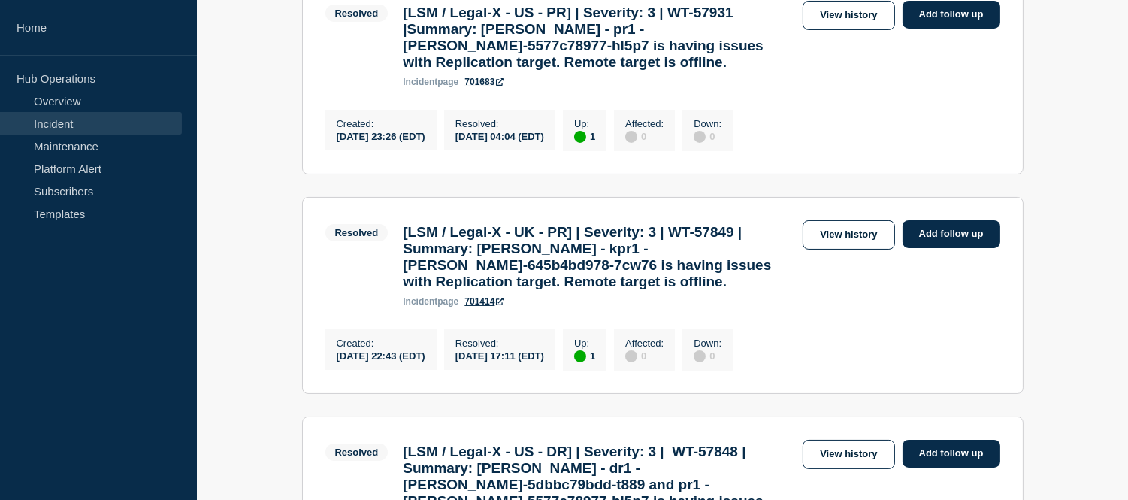
scroll to position [501, 0]
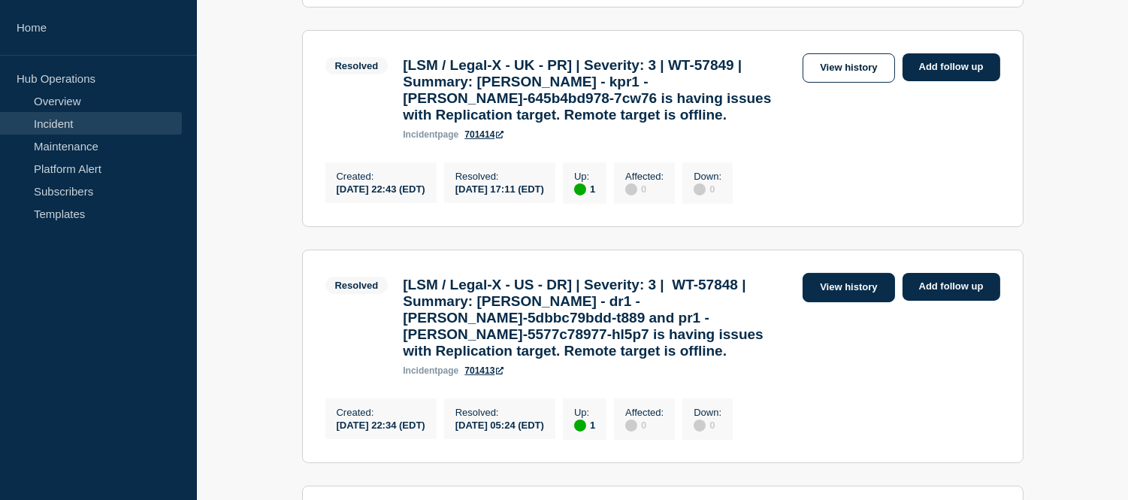
click at [836, 302] on link "View history" at bounding box center [849, 287] width 92 height 29
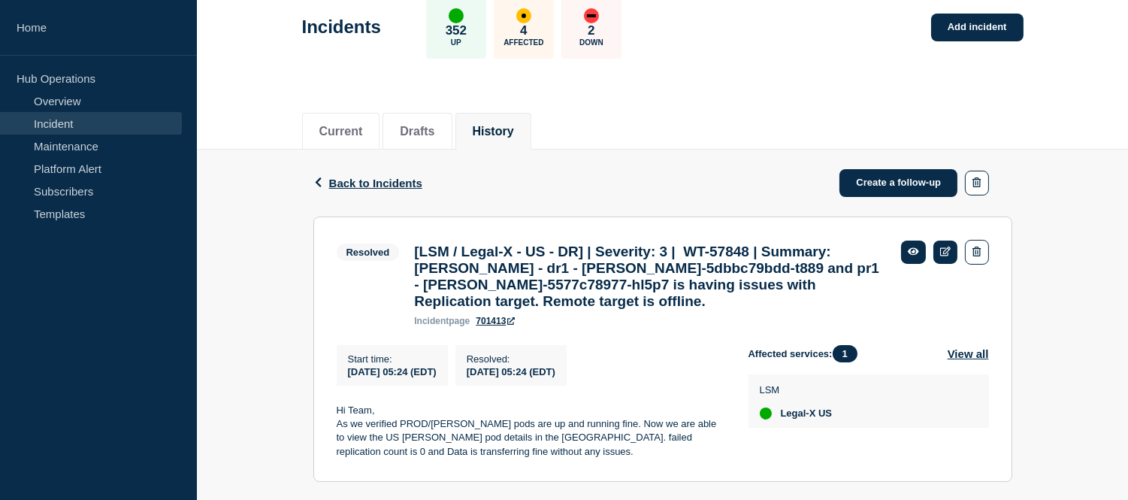
scroll to position [290, 0]
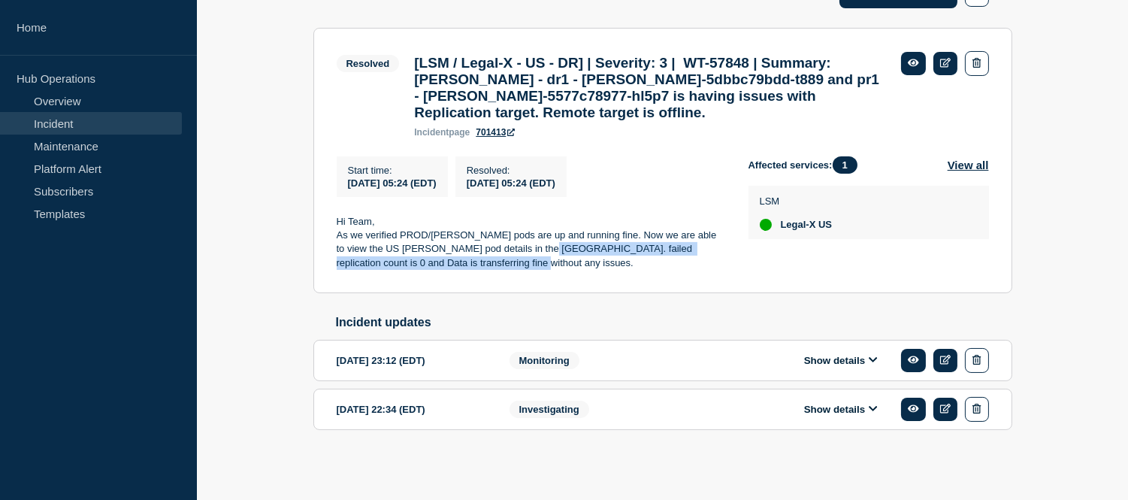
drag, startPoint x: 531, startPoint y: 242, endPoint x: 543, endPoint y: 257, distance: 19.2
click at [543, 257] on p "As we verified PROD/DR MinIO pods are up and running fine. Now we are able to v…" at bounding box center [531, 248] width 388 height 41
copy p "failed replication count is 0 and Data is transferring fine without any issues."
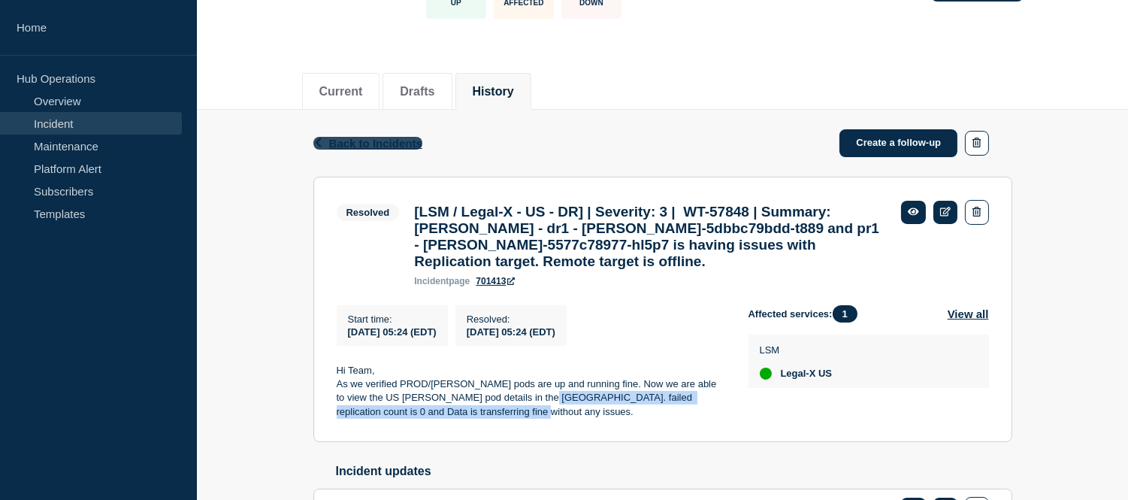
click at [392, 145] on span "Back to Incidents" at bounding box center [375, 143] width 93 height 13
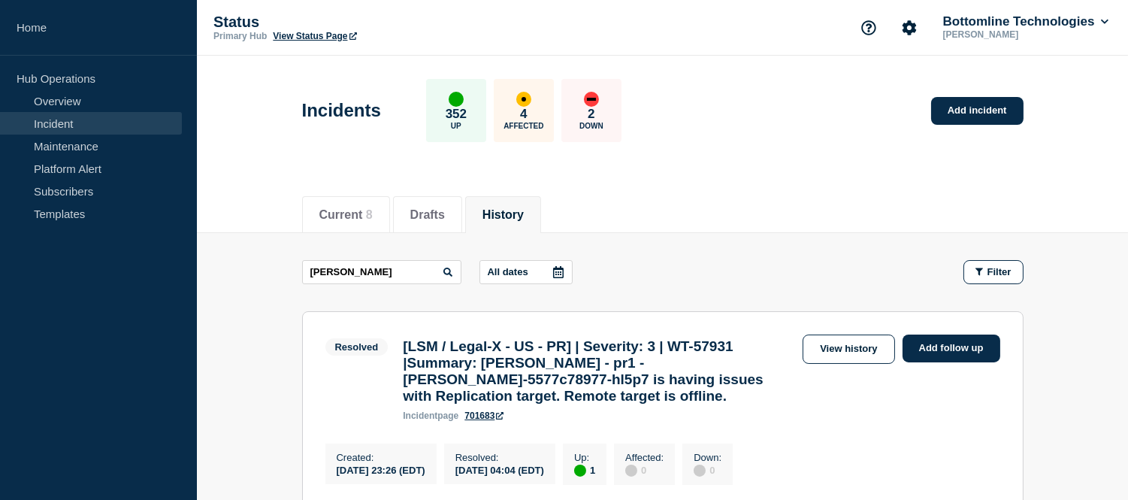
click at [537, 380] on h3 "[LSM / Legal-X - US - PR] | Severity: 3 | WT-57931 |Summary: MinIO - pr1 - mini…" at bounding box center [599, 371] width 392 height 66
click at [857, 362] on link "View history" at bounding box center [849, 348] width 92 height 29
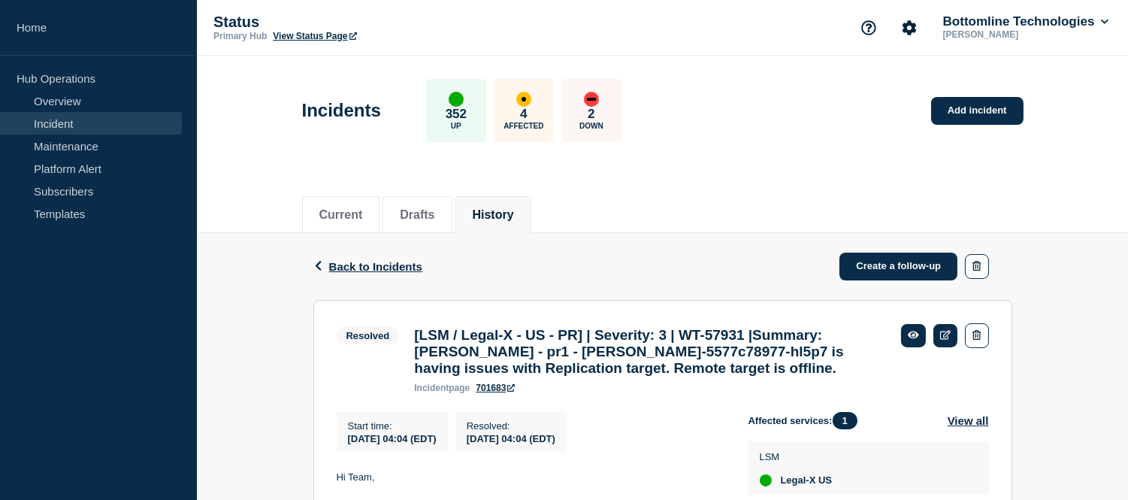
scroll to position [250, 0]
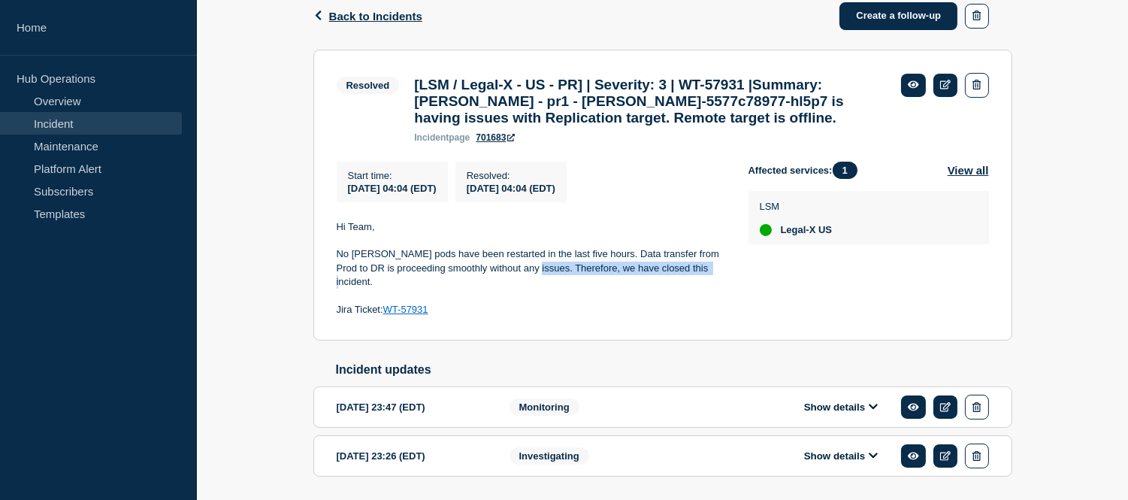
drag, startPoint x: 709, startPoint y: 282, endPoint x: 527, endPoint y: 279, distance: 181.9
click at [527, 279] on p "No MinIO pods have been restarted in the last five hours. Data transfer from Pr…" at bounding box center [531, 267] width 388 height 41
copy p "Therefore, we have closed this incident."
